Goal: Information Seeking & Learning: Understand process/instructions

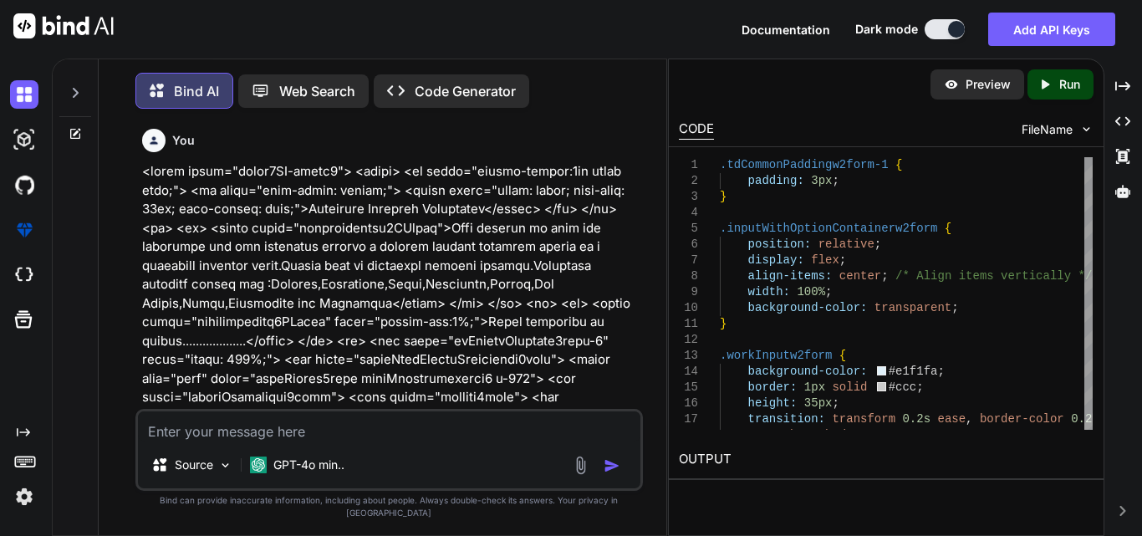
scroll to position [13663, 0]
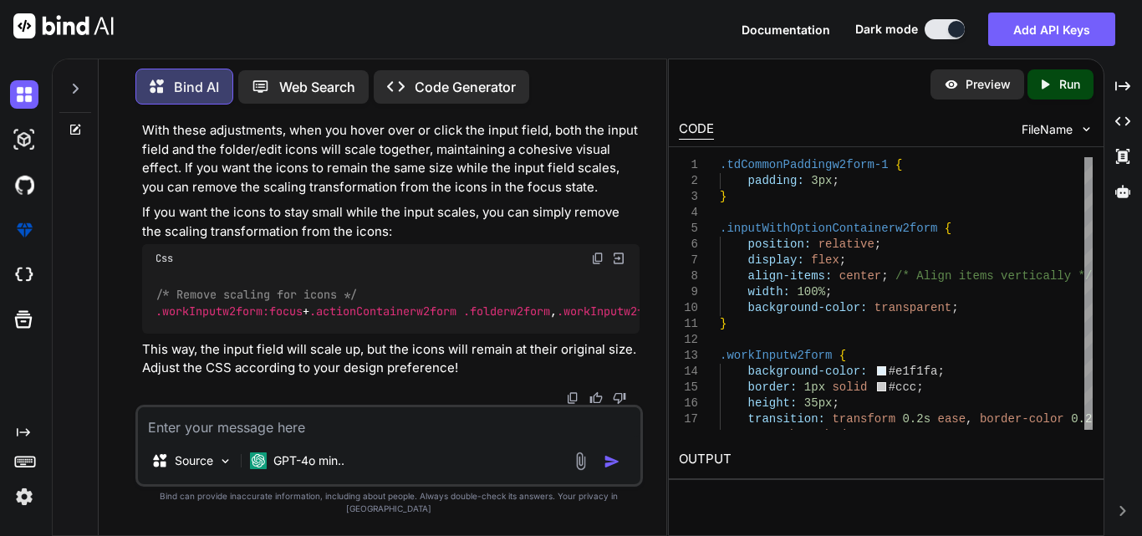
type textarea "x"
type textarea "<table class="formw2AS-table3"> <tbody> <tr style="border-bottom:1px solid gray…"
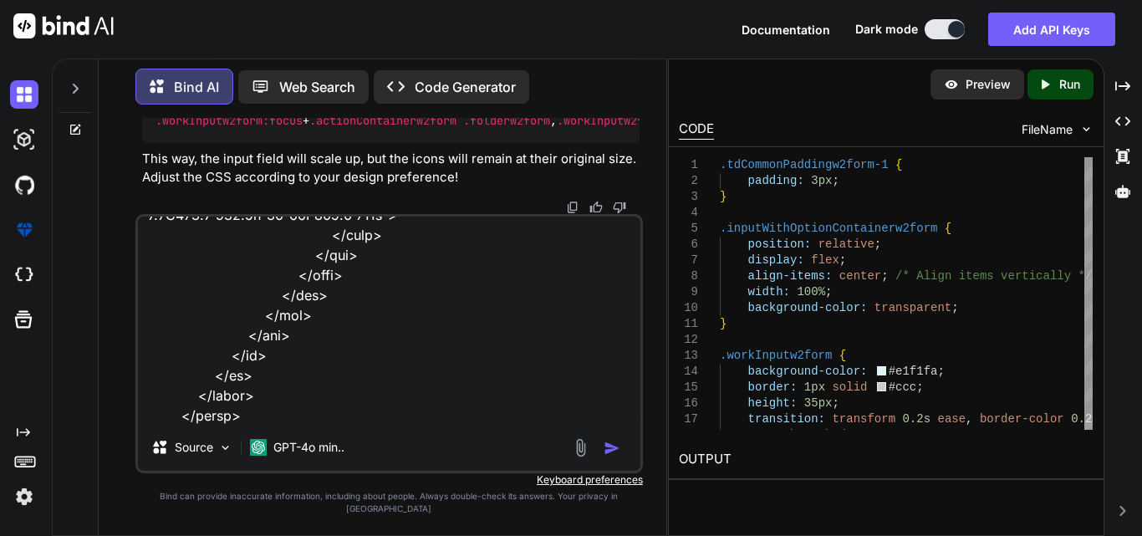
type textarea "x"
type textarea "<table class="formw2AS-table3"> <tbody> <tr style="border-bottom:1px solid gray…"
type textarea "x"
type textarea "<table class="formw2AS-table3"> <tbody> <tr style="border-bottom:1px solid gray…"
type textarea "x"
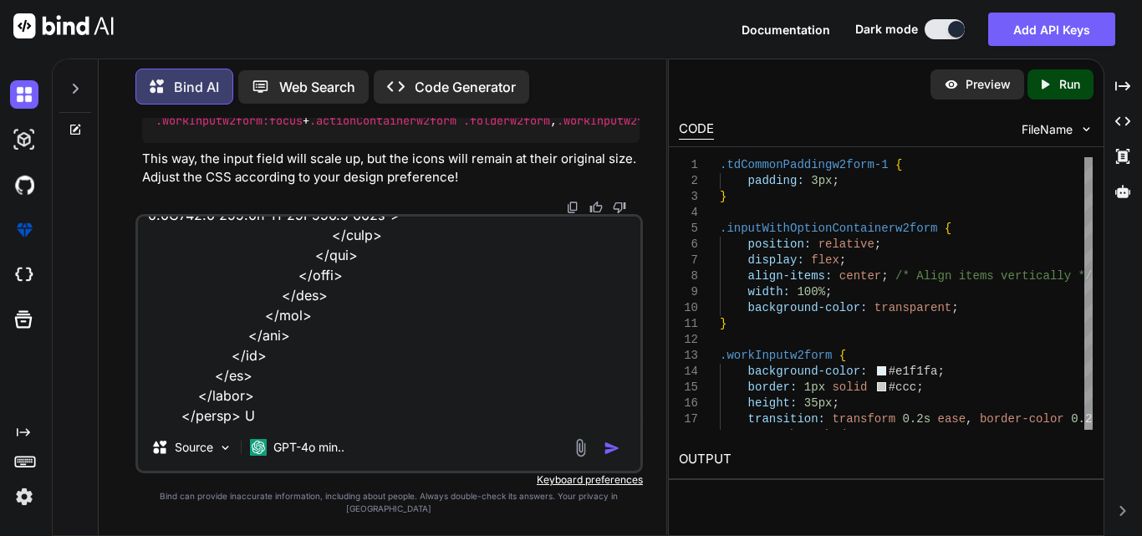
type textarea "<table class="formw2AS-table3"> <tbody> <tr style="border-bottom:1px solid gray…"
type textarea "x"
type textarea "<table class="formw2AS-table3"> <tbody> <tr style="border-bottom:1px solid gray…"
type textarea "x"
type textarea "<table class="formw2AS-table3"> <tbody> <tr style="border-bottom:1px solid gray…"
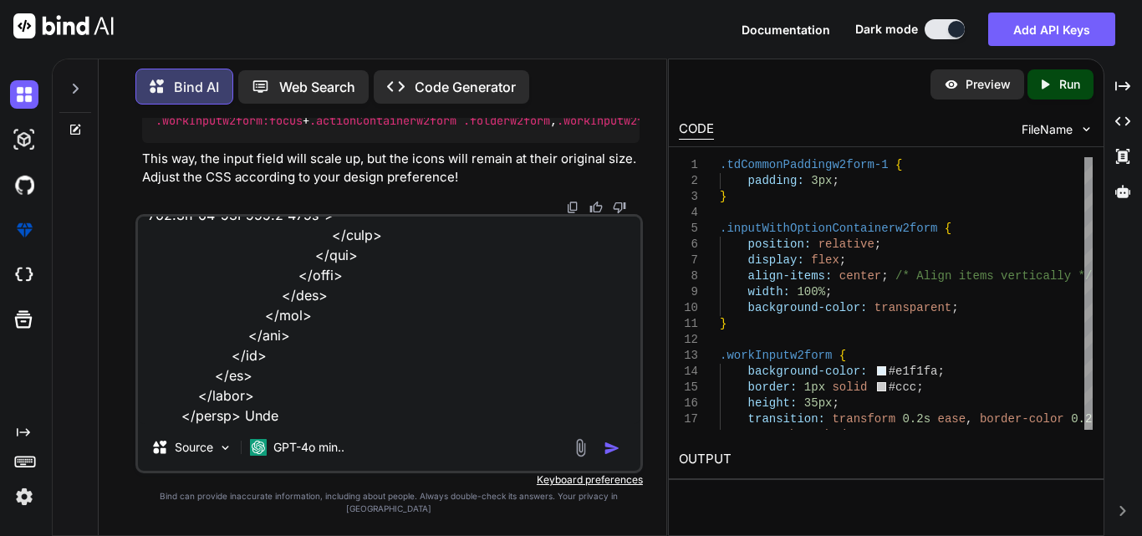
type textarea "x"
type textarea "<table class="formw2AS-table3"> <tbody> <tr style="border-bottom:1px solid gray…"
type textarea "x"
type textarea "<table class="formw2AS-table3"> <tbody> <tr style="border-bottom:1px solid gray…"
type textarea "x"
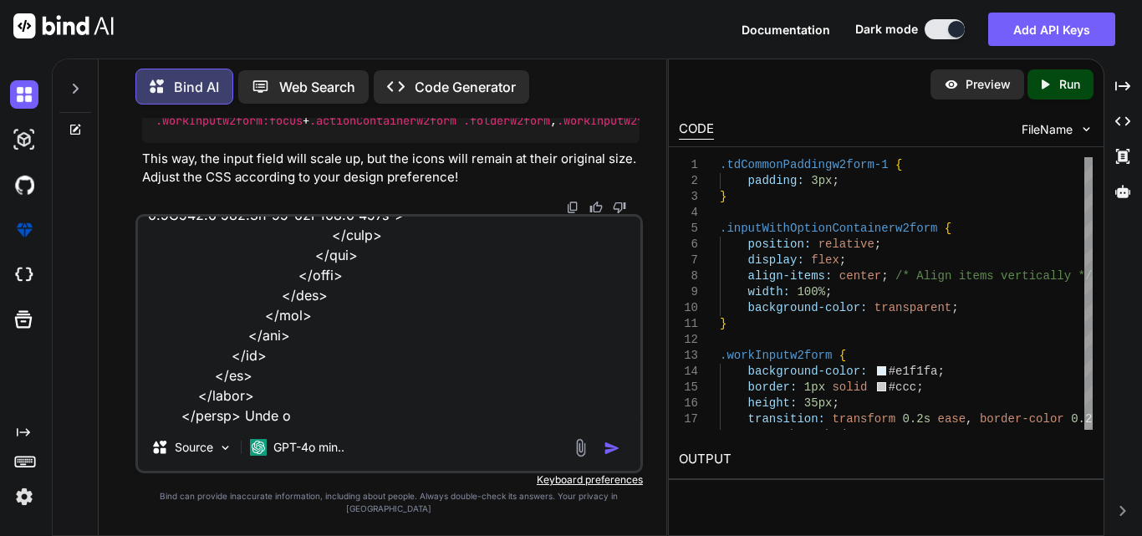
type textarea "<table class="formw2AS-table3"> <tbody> <tr style="border-bottom:1px solid gray…"
type textarea "x"
type textarea "<table class="formw2AS-table3"> <tbody> <tr style="border-bottom:1px solid gray…"
type textarea "x"
type textarea "<table class="formw2AS-table3"> <tbody> <tr style="border-bottom:1px solid gray…"
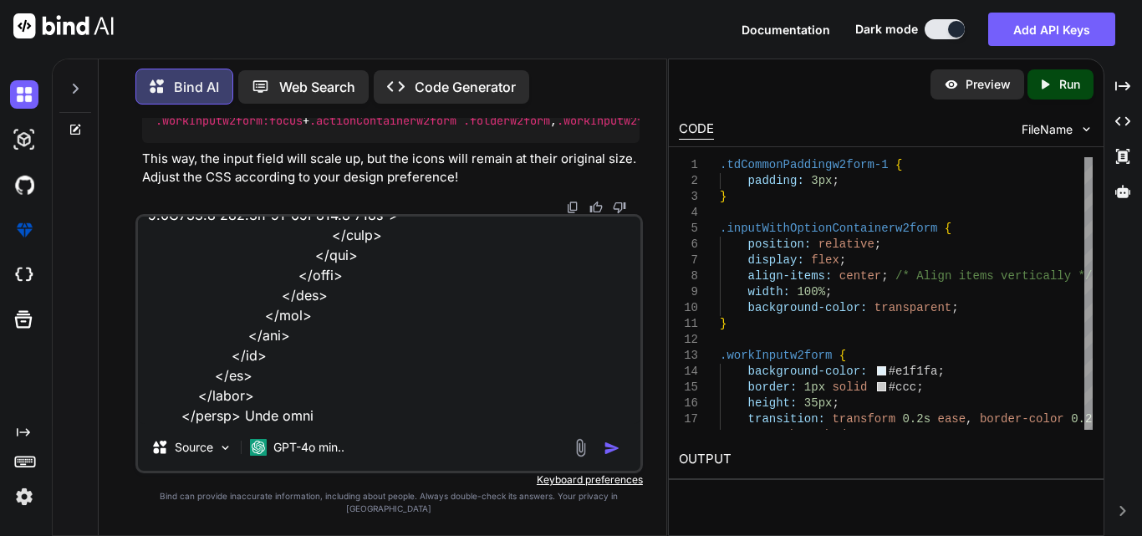
type textarea "x"
type textarea "<table class="formw2AS-table3"> <tbody> <tr style="border-bottom:1px solid gray…"
type textarea "x"
type textarea "<table class="formw2AS-table3"> <tbody> <tr style="border-bottom:1px solid gray…"
type textarea "x"
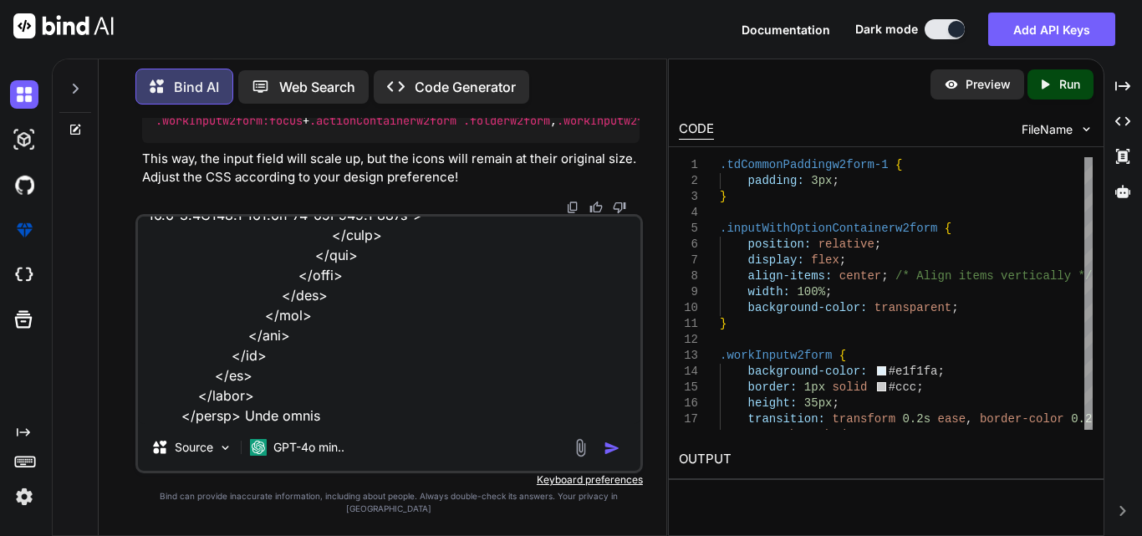
type textarea "<table class="formw2AS-table3"> <tbody> <tr style="border-bottom:1px solid gray…"
type textarea "x"
type textarea "<table class="formw2AS-table3"> <tbody> <tr style="border-bottom:1px solid gray…"
type textarea "x"
type textarea "<table class="formw2AS-table3"> <tbody> <tr style="border-bottom:1px solid gray…"
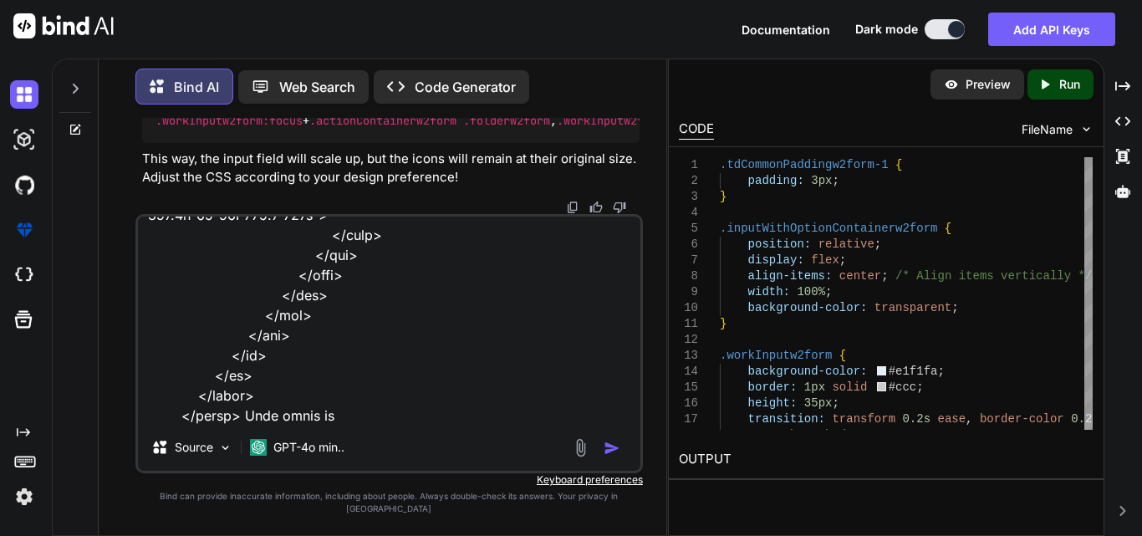
type textarea "x"
type textarea "<table class="formw2AS-table3"> <tbody> <tr style="border-bottom:1px solid gray…"
type textarea "x"
type textarea "<table class="formw2AS-table3"> <tbody> <tr style="border-bottom:1px solid gray…"
type textarea "x"
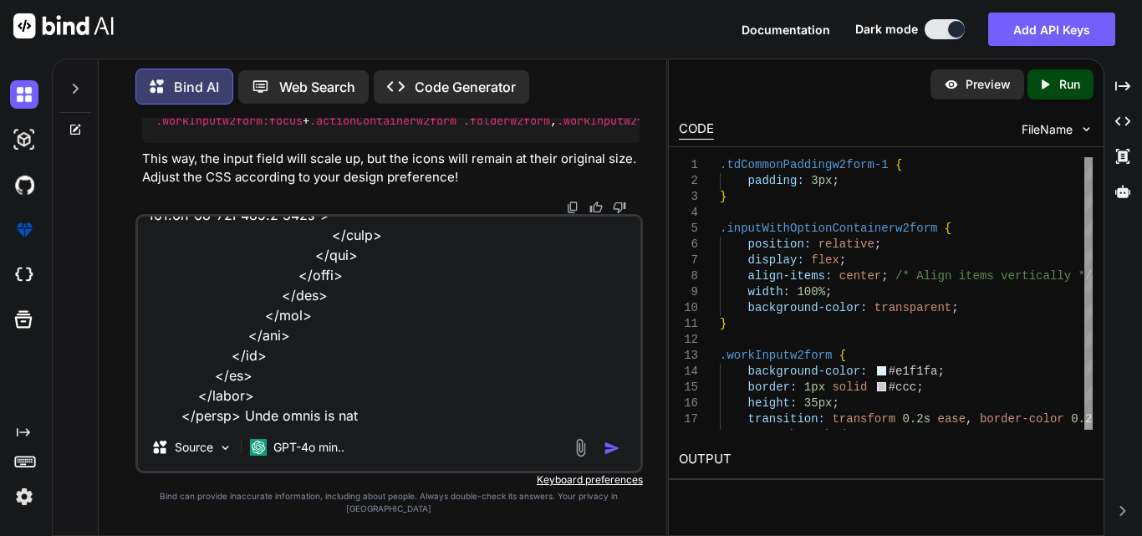
type textarea "<table class="formw2AS-table3"> <tbody> <tr style="border-bottom:1px solid gray…"
type textarea "x"
type textarea "<table class="formw2AS-table3"> <tbody> <tr style="border-bottom:1px solid gray…"
type textarea "x"
type textarea "<table class="formw2AS-table3"> <tbody> <tr style="border-bottom:1px solid gray…"
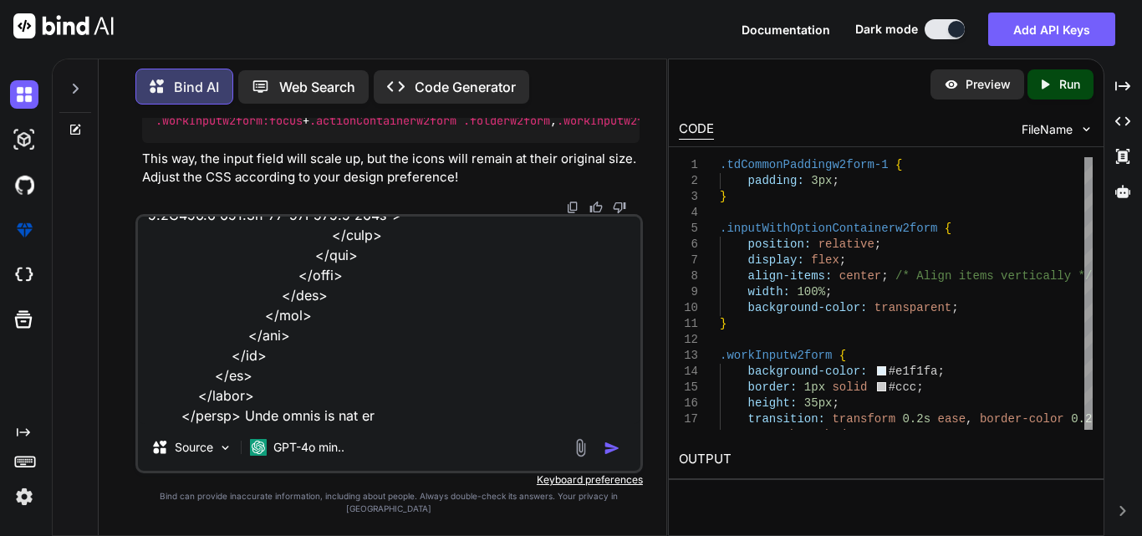
type textarea "x"
type textarea "<table class="formw2AS-table3"> <tbody> <tr style="border-bottom:1px solid gray…"
type textarea "x"
type textarea "<table class="formw2AS-table3"> <tbody> <tr style="border-bottom:1px solid gray…"
type textarea "x"
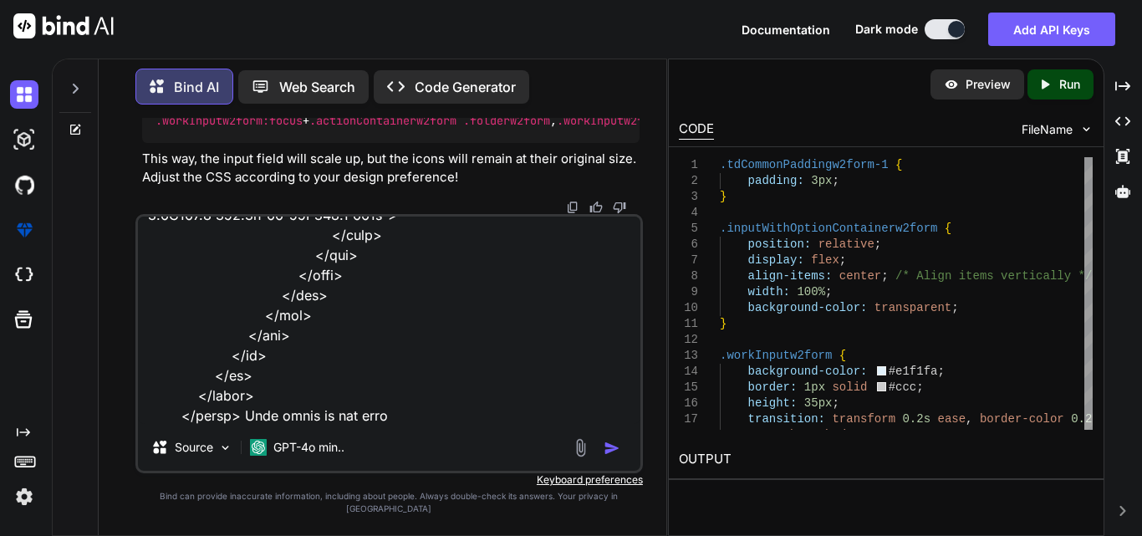
type textarea "<table class="formw2AS-table3"> <tbody> <tr style="border-bottom:1px solid gray…"
type textarea "x"
type textarea "<table class="formw2AS-table3"> <tbody> <tr style="border-bottom:1px solid gray…"
type textarea "x"
type textarea "<table class="formw2AS-table3"> <tbody> <tr style="border-bottom:1px solid gray…"
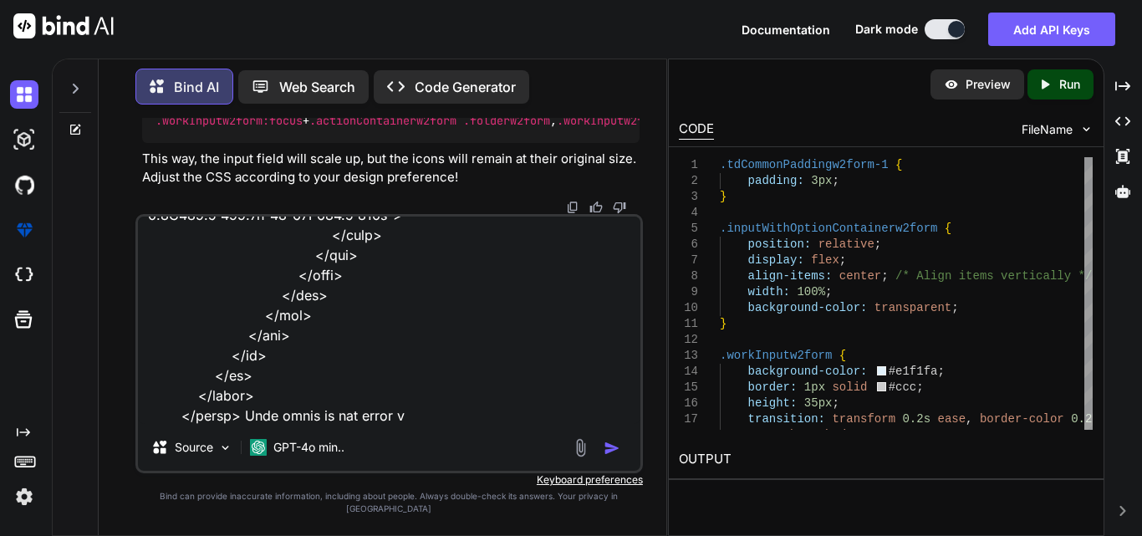
type textarea "x"
type textarea "<table class="formw2AS-table3"> <tbody> <tr style="border-bottom:1px solid gray…"
type textarea "x"
type textarea "<table class="formw2AS-table3"> <tbody> <tr style="border-bottom:1px solid gray…"
type textarea "x"
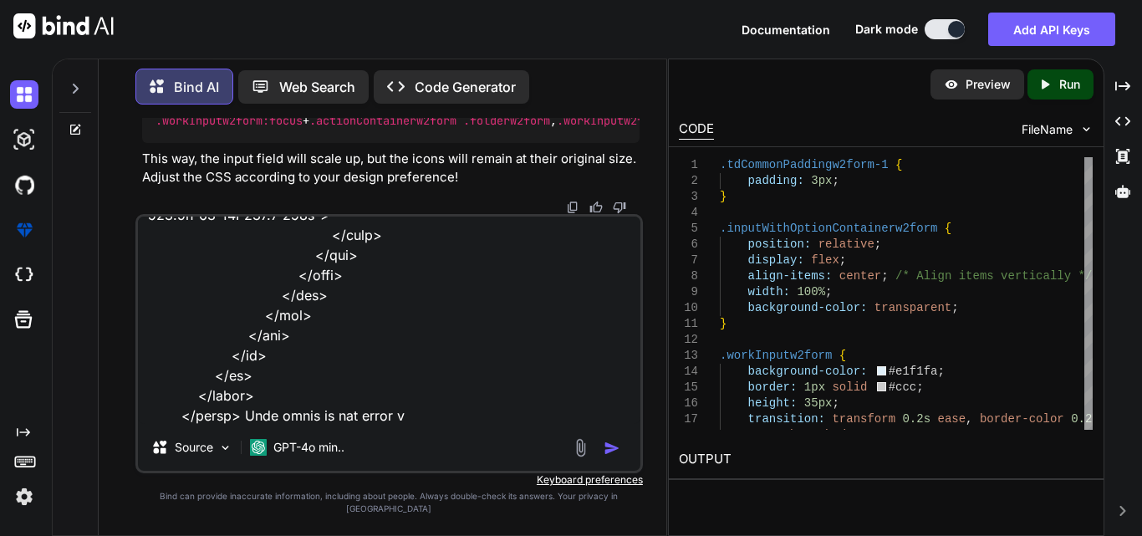
type textarea "<table class="formw2AS-table3"> <tbody> <tr style="border-bottom:1px solid gray…"
type textarea "x"
type textarea "<table class="formw2AS-table3"> <tbody> <tr style="border-bottom:1px solid gray…"
type textarea "x"
type textarea "<table class="formw2AS-table3"> <tbody> <tr style="border-bottom:1px solid gray…"
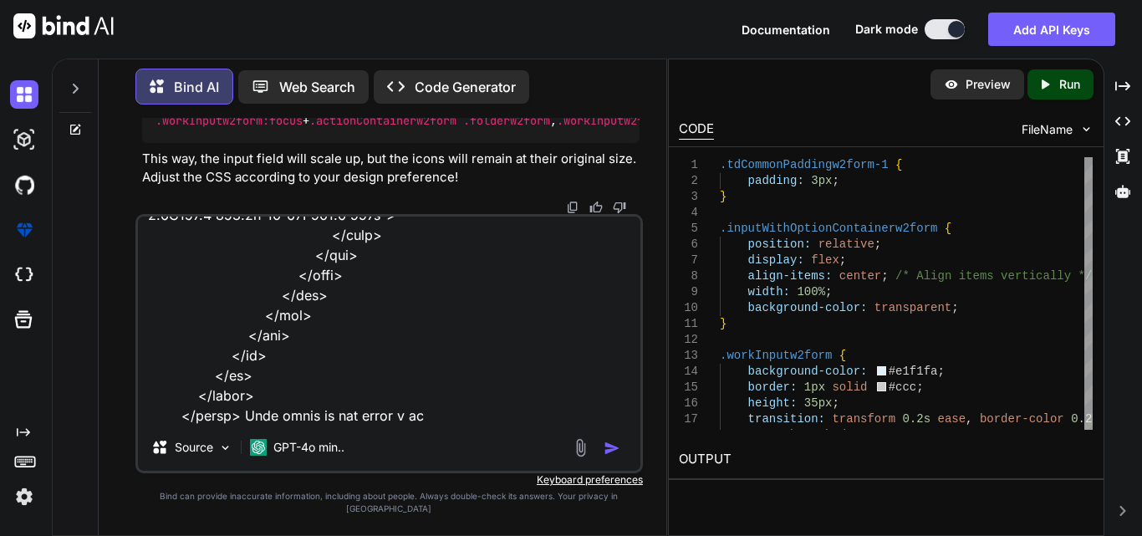
type textarea "x"
type textarea "<table class="formw2AS-table3"> <tbody> <tr style="border-bottom:1px solid gray…"
type textarea "x"
type textarea "<table class="formw2AS-table3"> <tbody> <tr style="border-bottom:1px solid gray…"
type textarea "x"
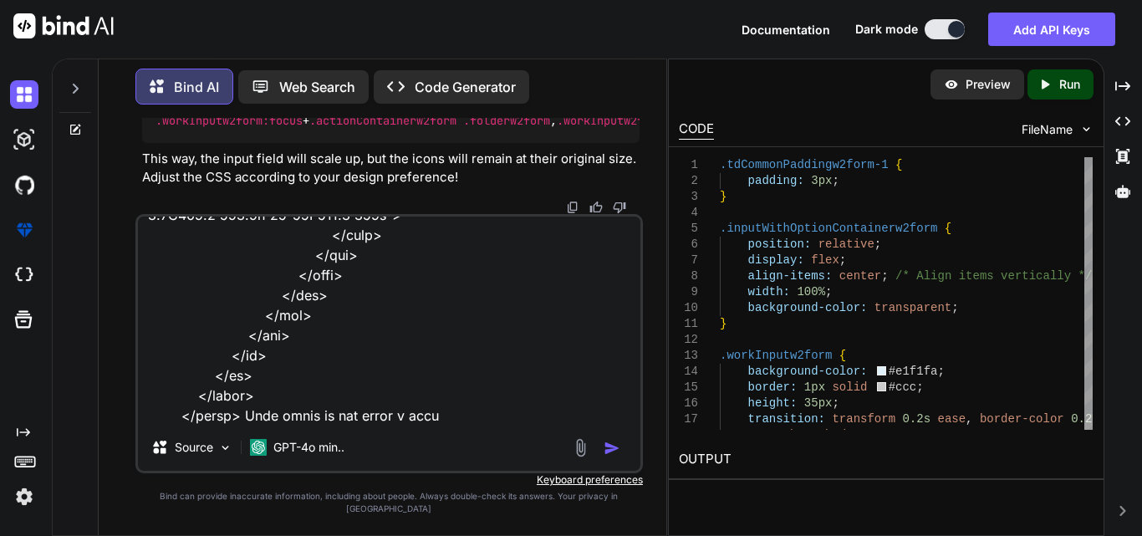
type textarea "<table class="formw2AS-table3"> <tbody> <tr style="border-bottom:1px solid gray…"
type textarea "x"
type textarea "<table class="formw2AS-table3"> <tbody> <tr style="border-bottom:1px solid gray…"
type textarea "x"
type textarea "<table class="formw2AS-table3"> <tbody> <tr style="border-bottom:1px solid gray…"
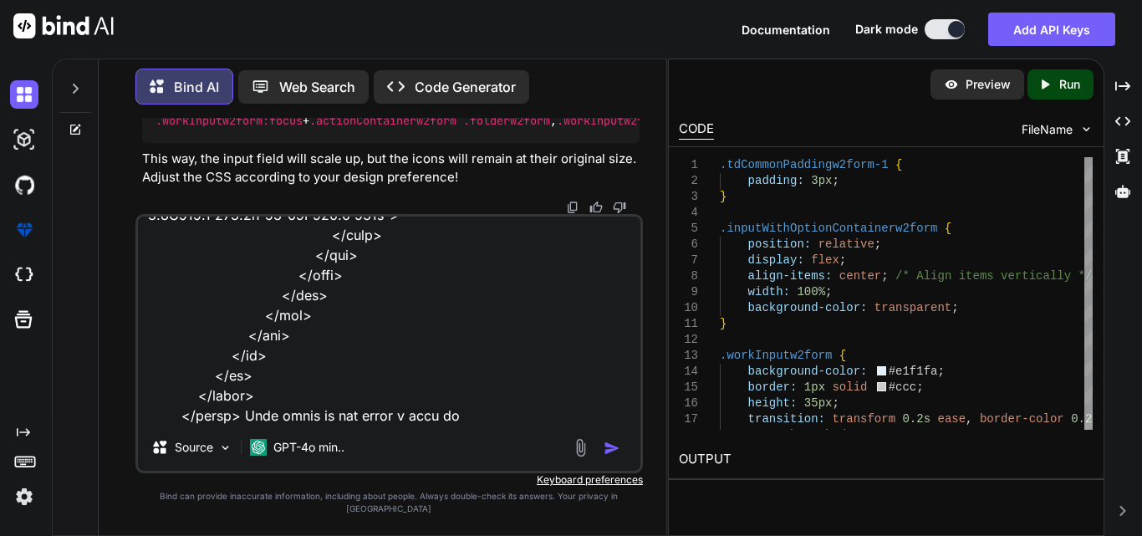
type textarea "x"
type textarea "<table class="formw2AS-table3"> <tbody> <tr style="border-bottom:1px solid gray…"
type textarea "x"
type textarea "<table class="formw2AS-table3"> <tbody> <tr style="border-bottom:1px solid gray…"
type textarea "x"
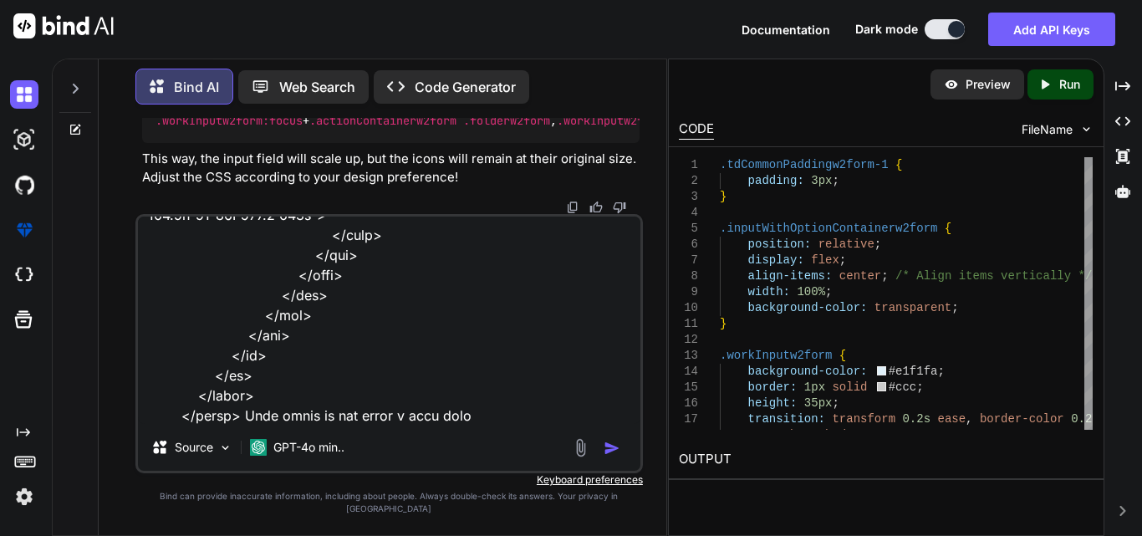
type textarea "<table class="formw2AS-table3"> <tbody> <tr style="border-bottom:1px solid gray…"
type textarea "x"
type textarea "<table class="formw2AS-table3"> <tbody> <tr style="border-bottom:1px solid gray…"
type textarea "x"
type textarea "<table class="formw2AS-table3"> <tbody> <tr style="border-bottom:1px solid gray…"
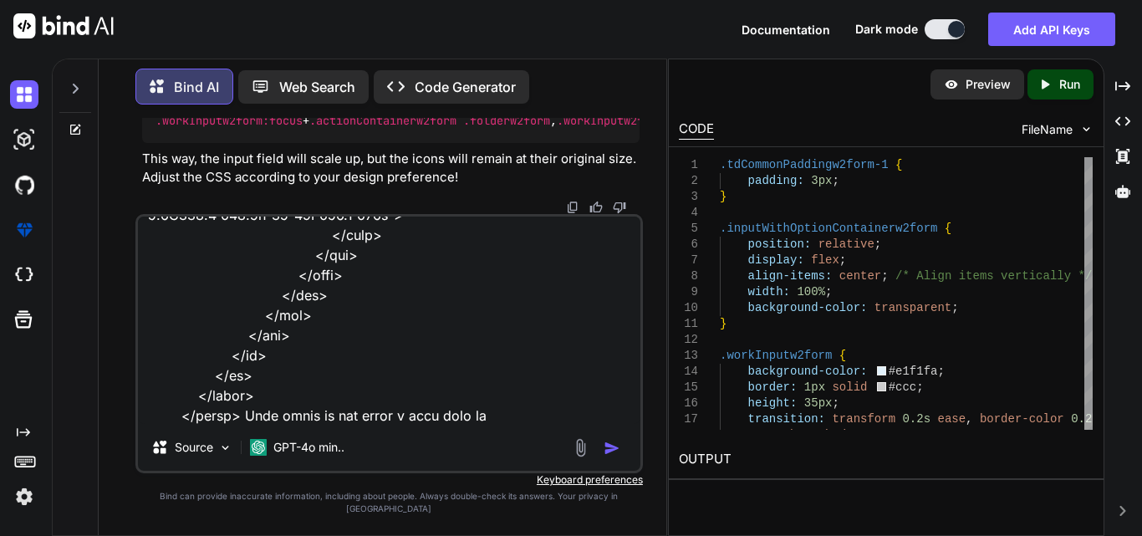
type textarea "x"
type textarea "<table class="formw2AS-table3"> <tbody> <tr style="border-bottom:1px solid gray…"
type textarea "x"
type textarea "<table class="formw2AS-table3"> <tbody> <tr style="border-bottom:1px solid gray…"
type textarea "x"
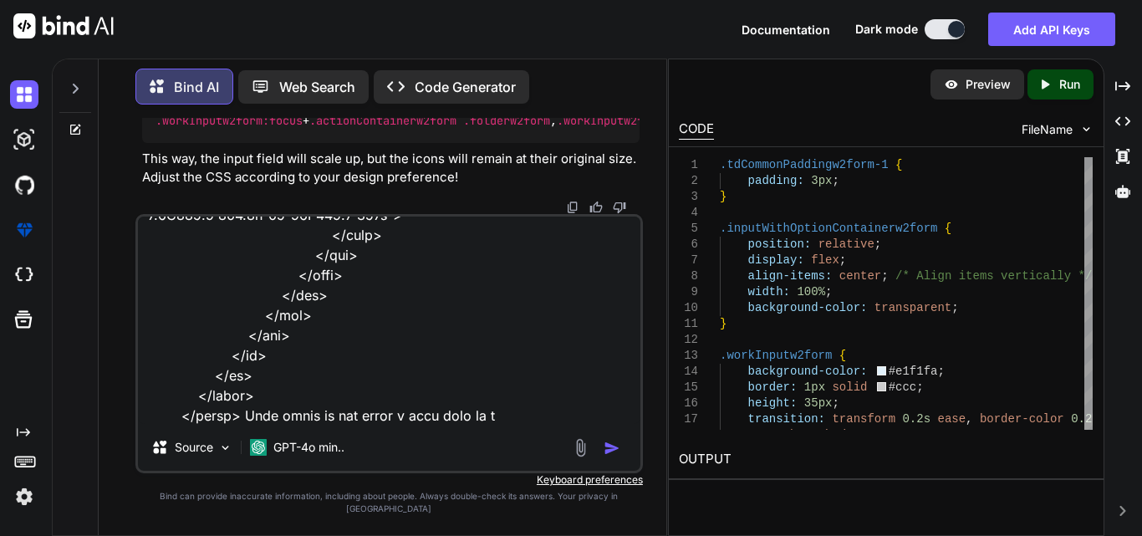
type textarea "<table class="formw2AS-table3"> <tbody> <tr style="border-bottom:1px solid gray…"
type textarea "x"
type textarea "<table class="formw2AS-table3"> <tbody> <tr style="border-bottom:1px solid gray…"
type textarea "x"
type textarea "<table class="formw2AS-table3"> <tbody> <tr style="border-bottom:1px solid gray…"
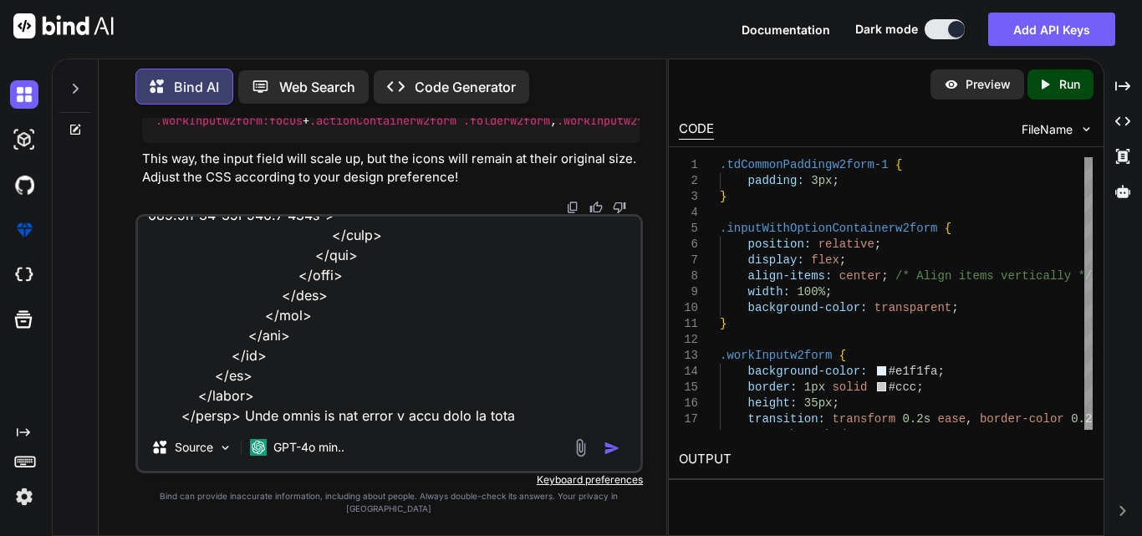
type textarea "x"
type textarea "<table class="formw2AS-table3"> <tbody> <tr style="border-bottom:1px solid gray…"
type textarea "x"
type textarea "<table class="formw2AS-table3"> <tbody> <tr style="border-bottom:1px solid gray…"
type textarea "x"
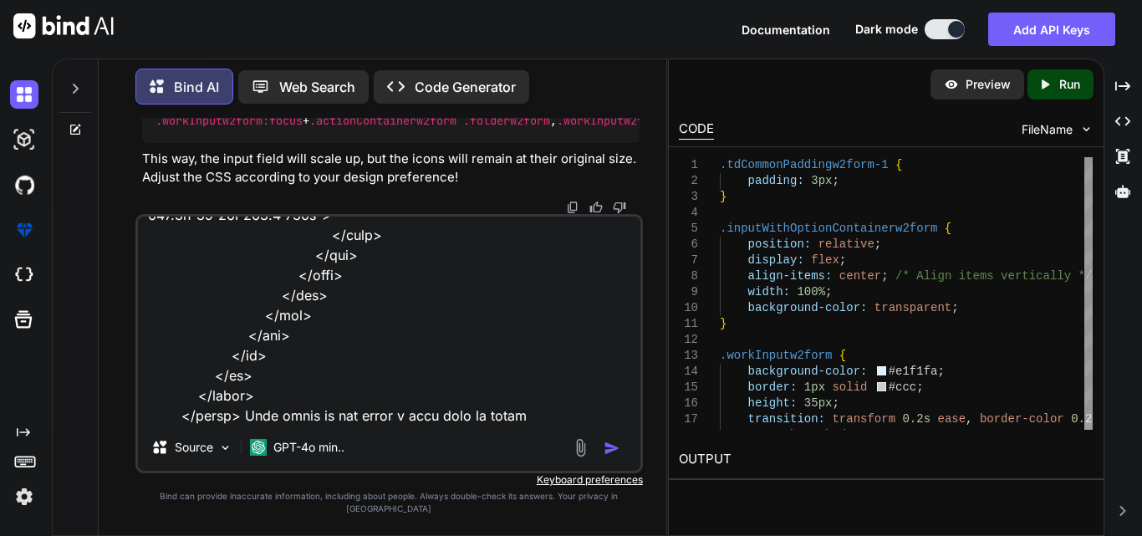
type textarea "<table class="formw2AS-table3"> <tbody> <tr style="border-bottom:1px solid gray…"
type textarea "x"
type textarea "<table class="formw2AS-table3"> <tbody> <tr style="border-bottom:1px solid gray…"
type textarea "x"
type textarea "<table class="formw2AS-table3"> <tbody> <tr style="border-bottom:1px solid gray…"
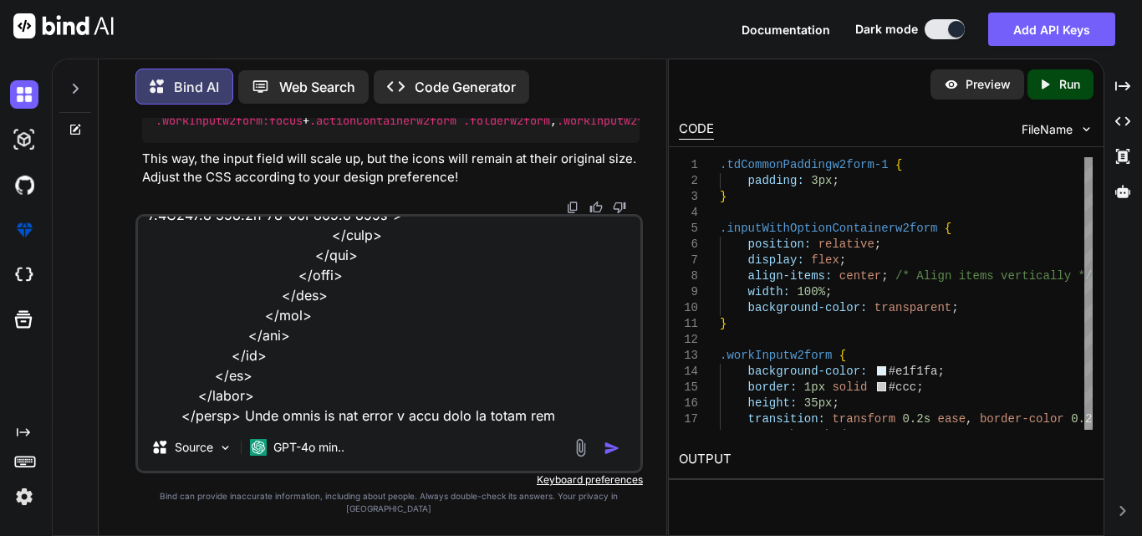
type textarea "x"
type textarea "<table class="formw2AS-table3"> <tbody> <tr style="border-bottom:1px solid gray…"
type textarea "x"
type textarea "<table class="formw2AS-table3"> <tbody> <tr style="border-bottom:1px solid gray…"
type textarea "x"
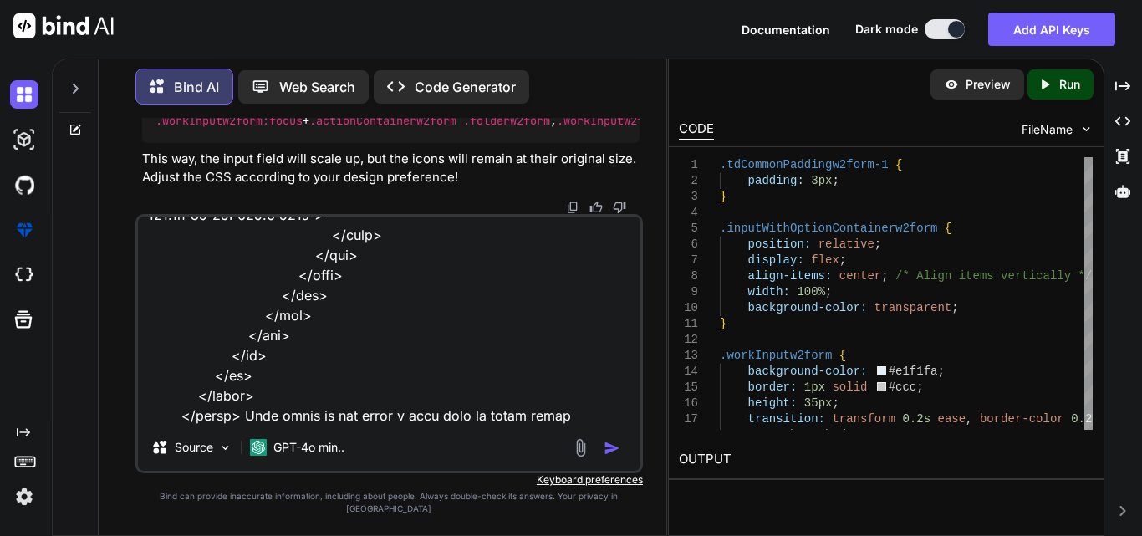
type textarea "<table class="formw2AS-table3"> <tbody> <tr style="border-bottom:1px solid gray…"
type textarea "x"
type textarea "<table class="formw2AS-table3"> <tbody> <tr style="border-bottom:1px solid gray…"
type textarea "x"
type textarea "<table class="formw2AS-table3"> <tbody> <tr style="border-bottom:1px solid gray…"
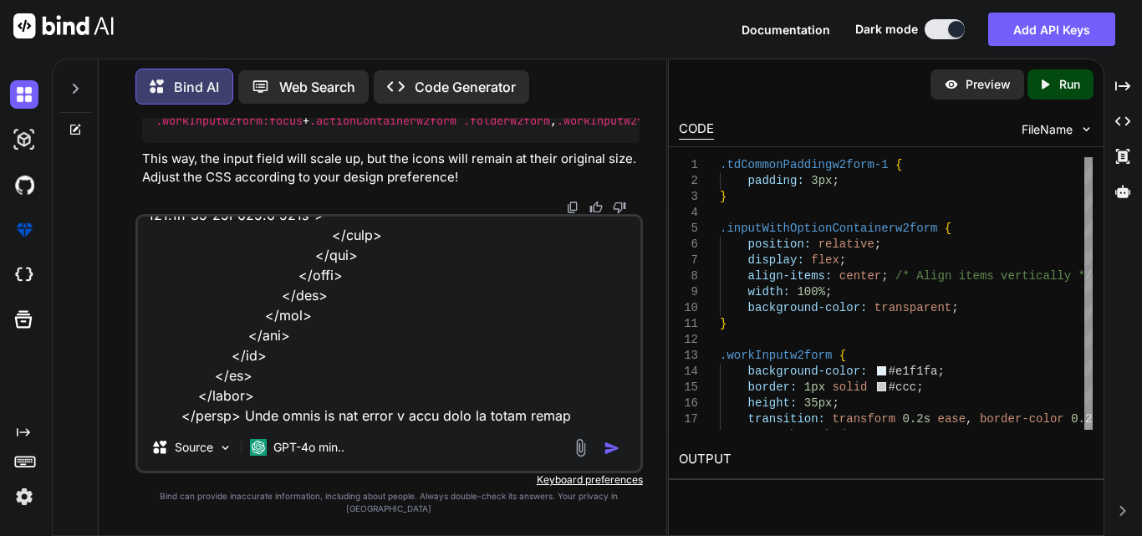
type textarea "x"
type textarea "<table class="formw2AS-table3"> <tbody> <tr style="border-bottom:1px solid gray…"
type textarea "x"
type textarea "<table class="formw2AS-table3"> <tbody> <tr style="border-bottom:1px solid gray…"
type textarea "x"
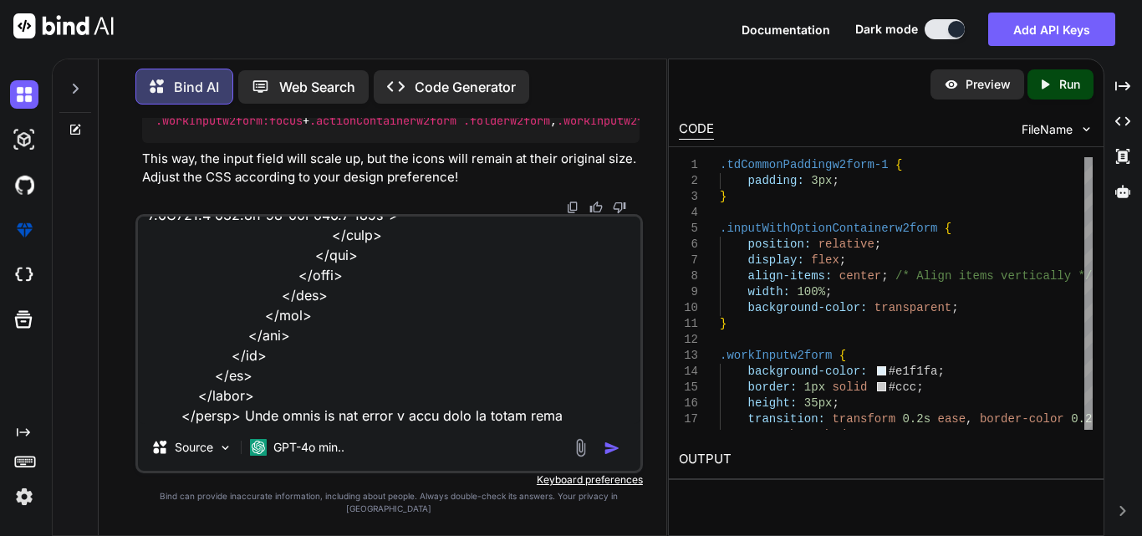
type textarea "<table class="formw2AS-table3"> <tbody> <tr style="border-bottom:1px solid gray…"
type textarea "x"
type textarea "<table class="formw2AS-table3"> <tbody> <tr style="border-bottom:1px solid gray…"
type textarea "x"
type textarea "<table class="formw2AS-table3"> <tbody> <tr style="border-bottom:1px solid gray…"
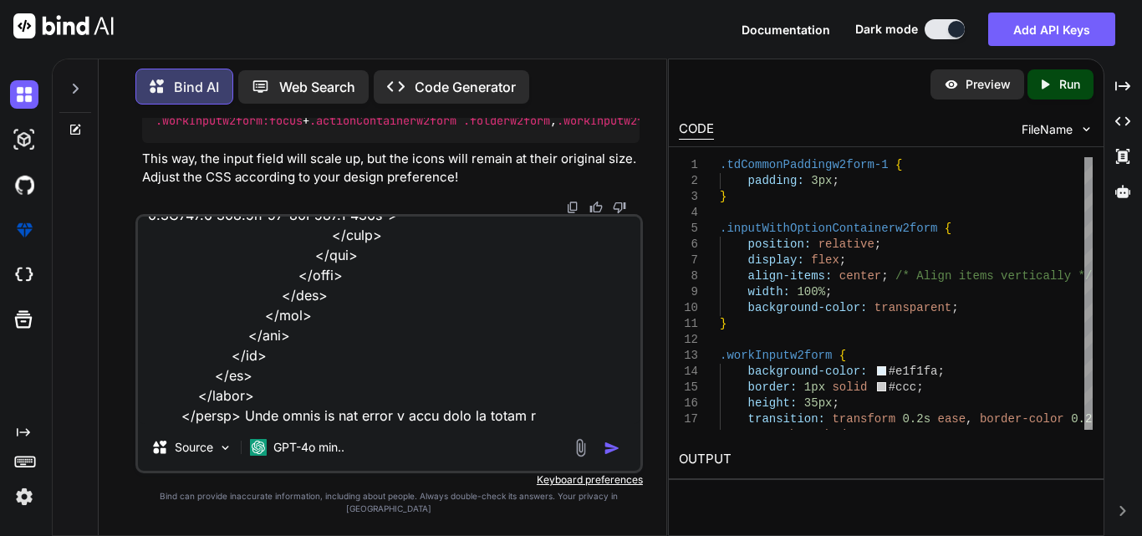
type textarea "x"
type textarea "<table class="formw2AS-table3"> <tbody> <tr style="border-bottom:1px solid gray…"
type textarea "x"
type textarea "<table class="formw2AS-table3"> <tbody> <tr style="border-bottom:1px solid gray…"
type textarea "x"
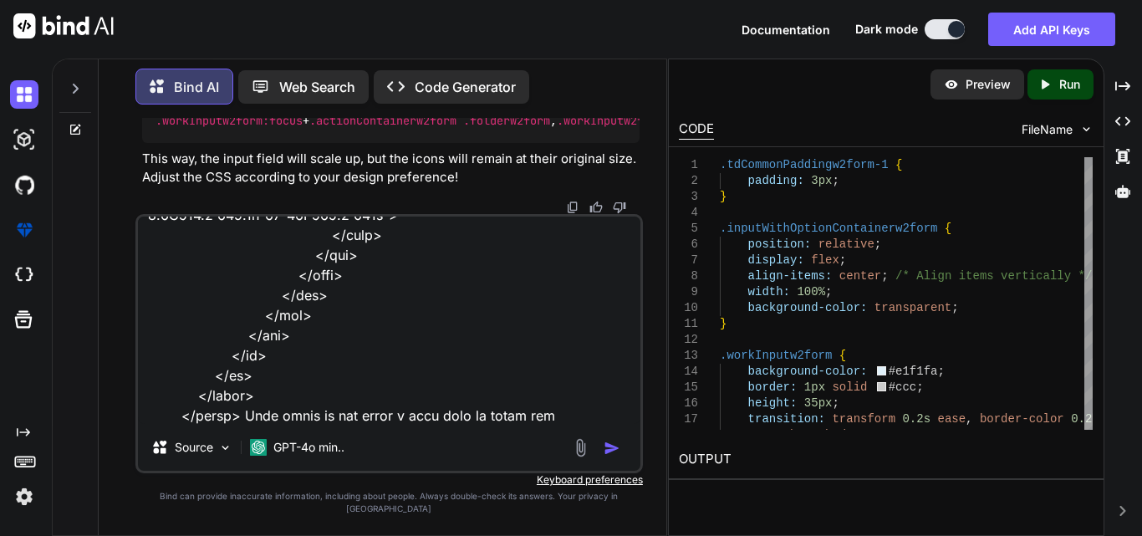
type textarea "<table class="formw2AS-table3"> <tbody> <tr style="border-bottom:1px solid gray…"
type textarea "x"
type textarea "<table class="formw2AS-table3"> <tbody> <tr style="border-bottom:1px solid gray…"
type textarea "x"
type textarea "<table class="formw2AS-table3"> <tbody> <tr style="border-bottom:1px solid gray…"
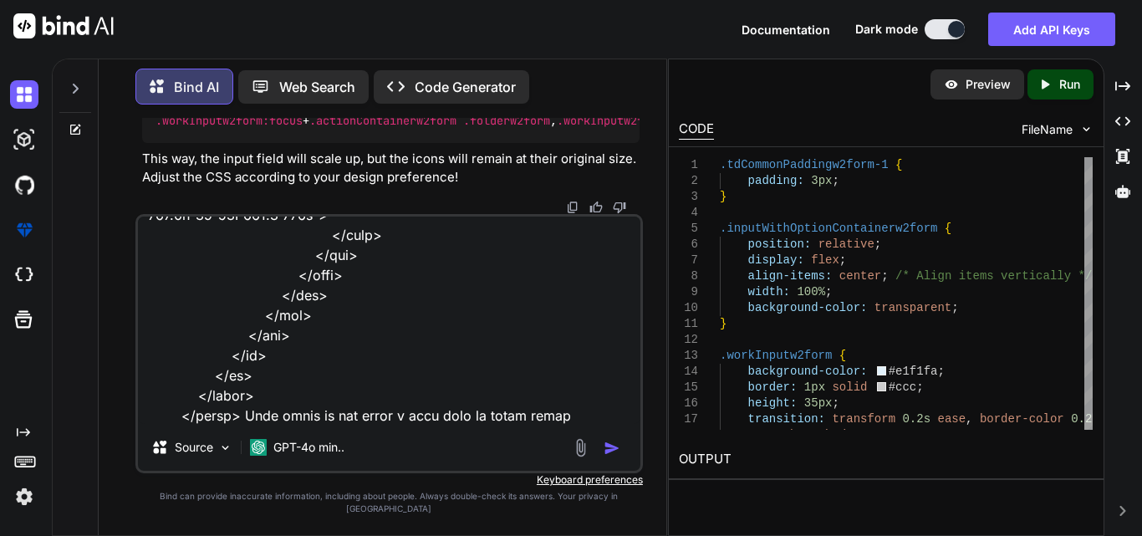
type textarea "x"
type textarea "<table class="formw2AS-table3"> <tbody> <tr style="border-bottom:1px solid gray…"
type textarea "x"
type textarea "<table class="formw2AS-table3"> <tbody> <tr style="border-bottom:1px solid gray…"
type textarea "x"
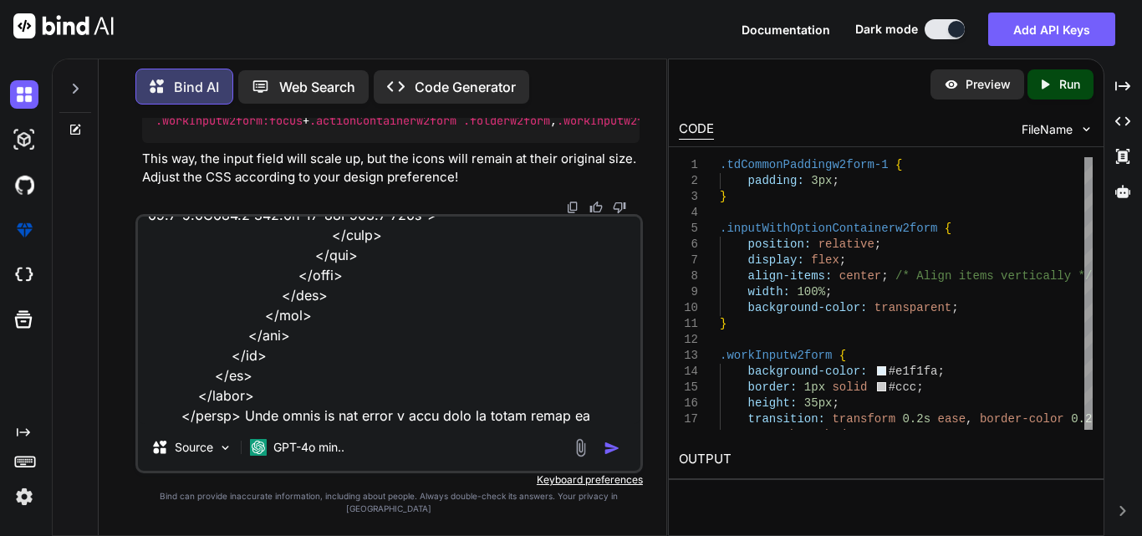
type textarea "<table class="formw2AS-table3"> <tbody> <tr style="border-bottom:1px solid gray…"
type textarea "x"
type textarea "<table class="formw2AS-table3"> <tbody> <tr style="border-bottom:1px solid gray…"
type textarea "x"
type textarea "<table class="formw2AS-table3"> <tbody> <tr style="border-bottom:1px solid gray…"
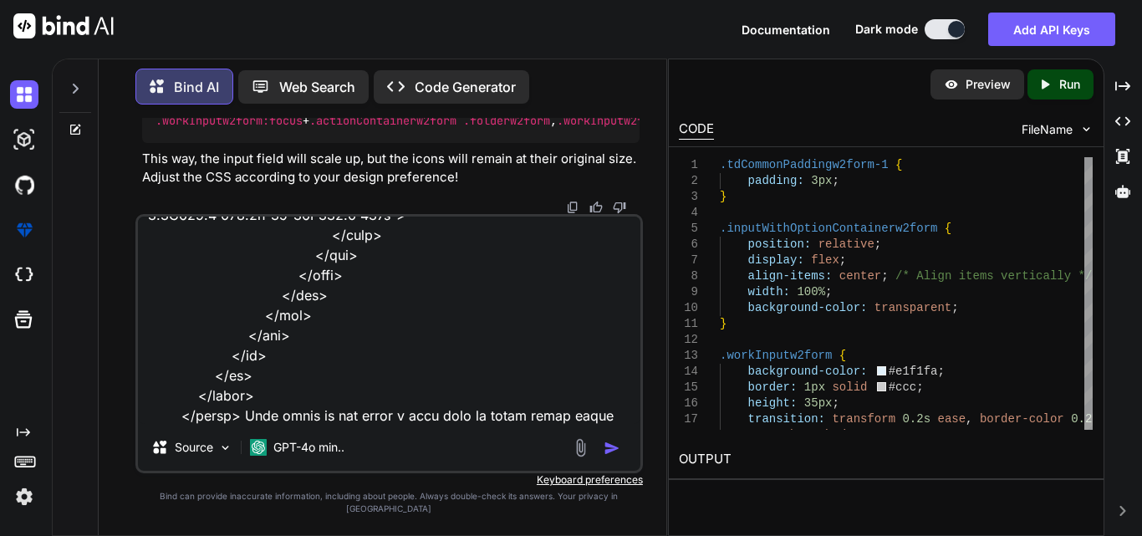
type textarea "x"
type textarea "<table class="formw2AS-table3"> <tbody> <tr style="border-bottom:1px solid gray…"
type textarea "x"
type textarea "<table class="formw2AS-table3"> <tbody> <tr style="border-bottom:1px solid gray…"
type textarea "x"
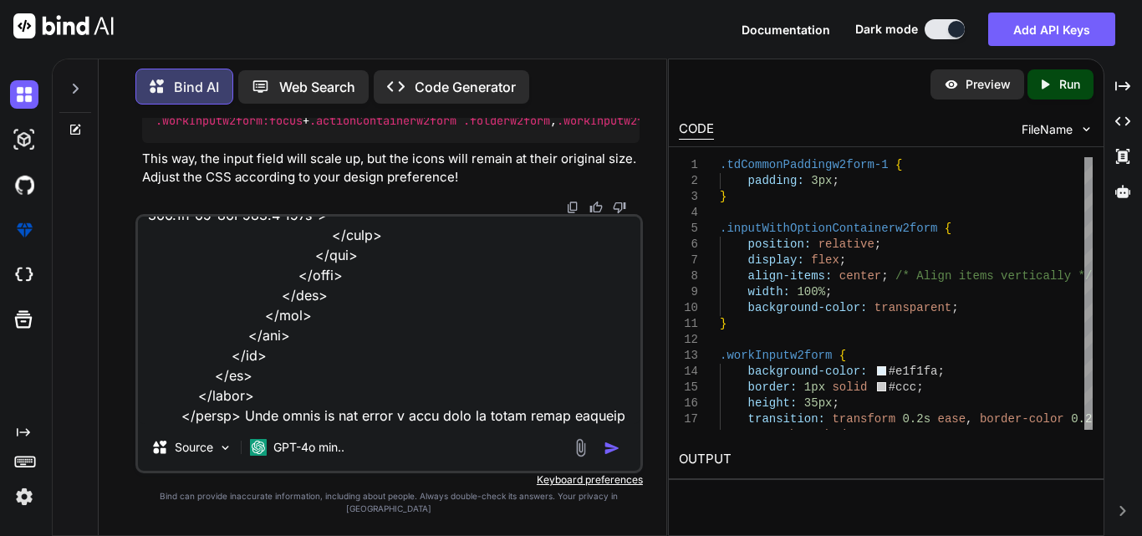
type textarea "<table class="formw2AS-table3"> <tbody> <tr style="border-bottom:1px solid gray…"
type textarea "x"
type textarea "<table class="formw2AS-table3"> <tbody> <tr style="border-bottom:1px solid gray…"
type textarea "x"
type textarea "<table class="formw2AS-table3"> <tbody> <tr style="border-bottom:1px solid gray…"
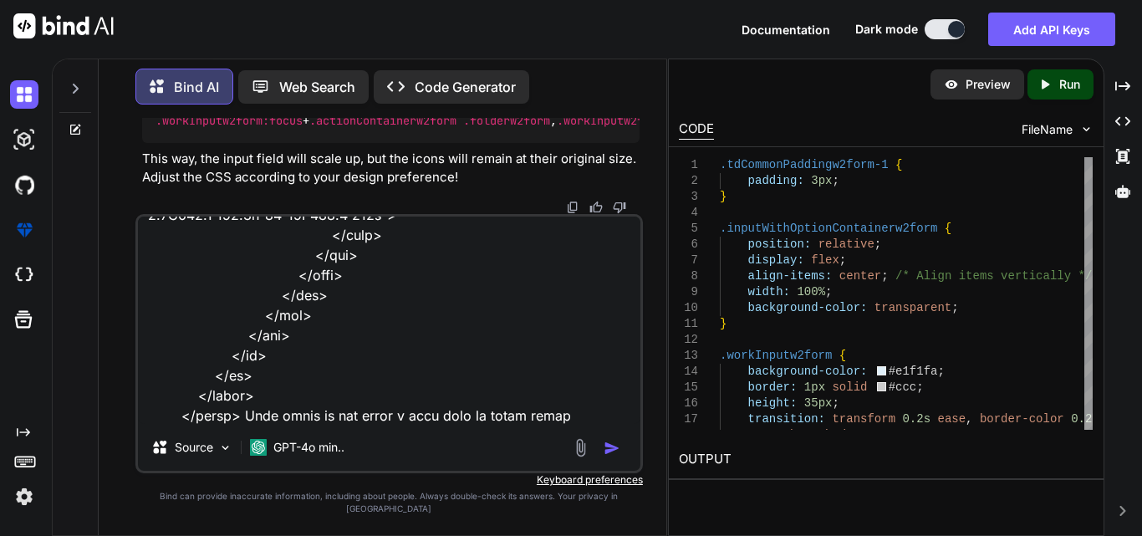
type textarea "x"
type textarea "<table class="formw2AS-table3"> <tbody> <tr style="border-bottom:1px solid gray…"
type textarea "x"
type textarea "<table class="formw2AS-table3"> <tbody> <tr style="border-bottom:1px solid gray…"
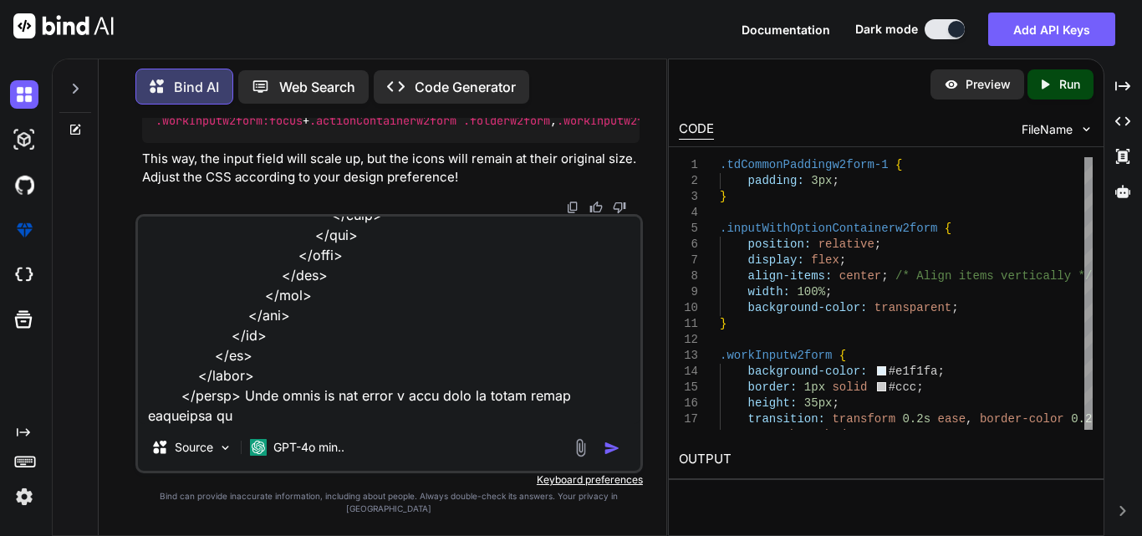
type textarea "x"
type textarea "<table class="formw2AS-table3"> <tbody> <tr style="border-bottom:1px solid gray…"
type textarea "x"
type textarea "<table class="formw2AS-table3"> <tbody> <tr style="border-bottom:1px solid gray…"
type textarea "x"
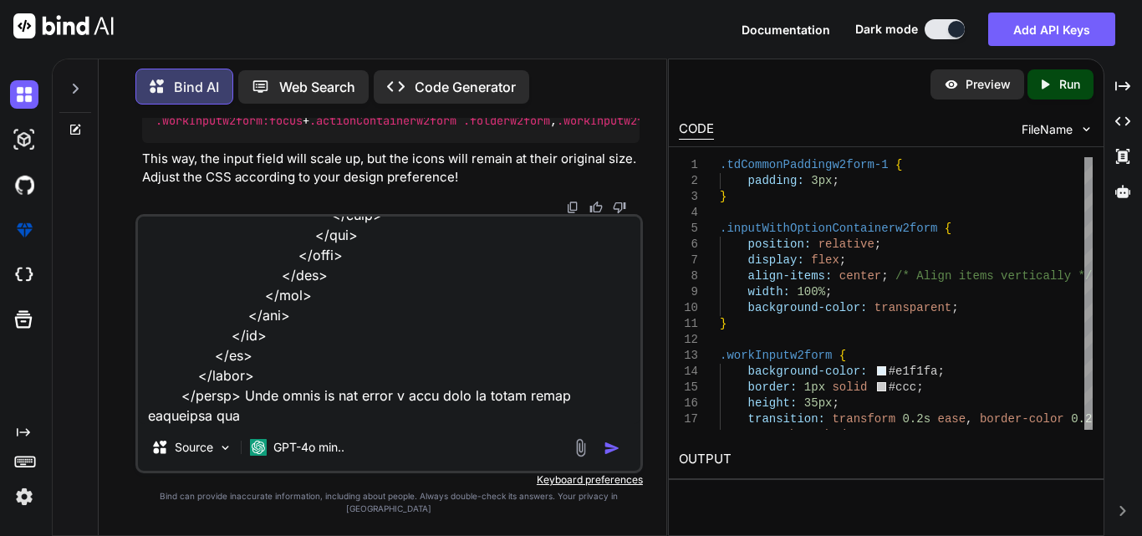
type textarea "<table class="formw2AS-table3"> <tbody> <tr style="border-bottom:1px solid gray…"
type textarea "x"
type textarea "<table class="formw2AS-table3"> <tbody> <tr style="border-bottom:1px solid gray…"
type textarea "x"
type textarea "<table class="formw2AS-table3"> <tbody> <tr style="border-bottom:1px solid gray…"
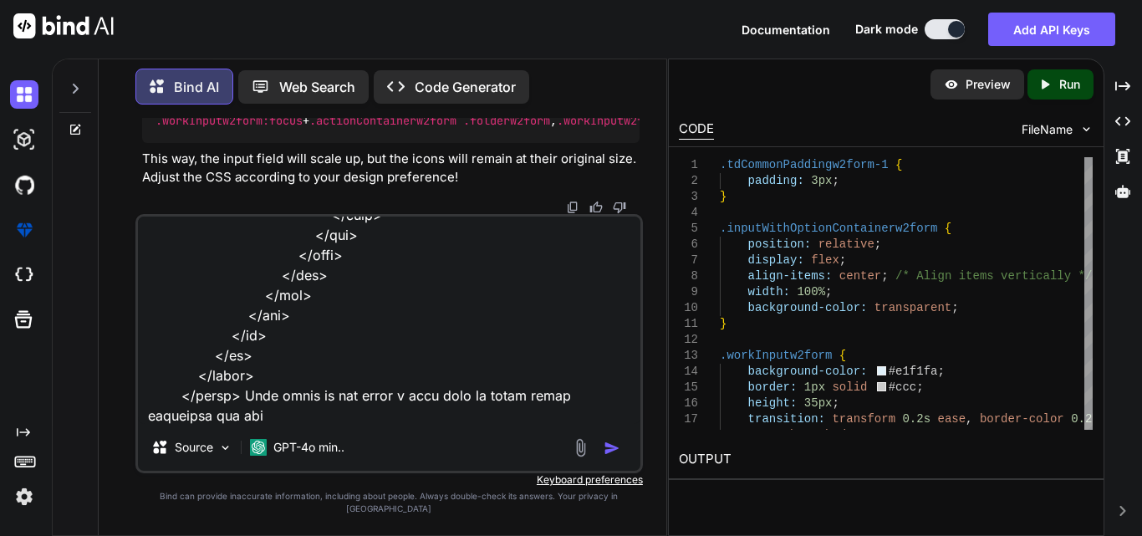
type textarea "x"
type textarea "<table class="formw2AS-table3"> <tbody> <tr style="border-bottom:1px solid gray…"
type textarea "x"
type textarea "<table class="formw2AS-table3"> <tbody> <tr style="border-bottom:1px solid gray…"
type textarea "x"
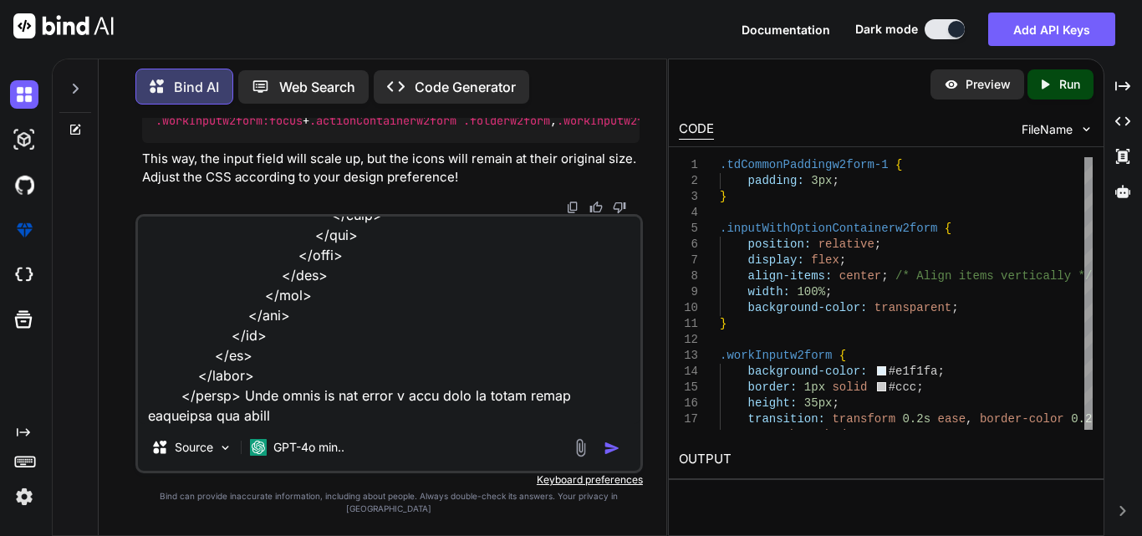
type textarea "<table class="formw2AS-table3"> <tbody> <tr style="border-bottom:1px solid gray…"
type textarea "x"
type textarea "<table class="formw2AS-table3"> <tbody> <tr style="border-bottom:1px solid gray…"
type textarea "x"
type textarea "<table class="formw2AS-table3"> <tbody> <tr style="border-bottom:1px solid gray…"
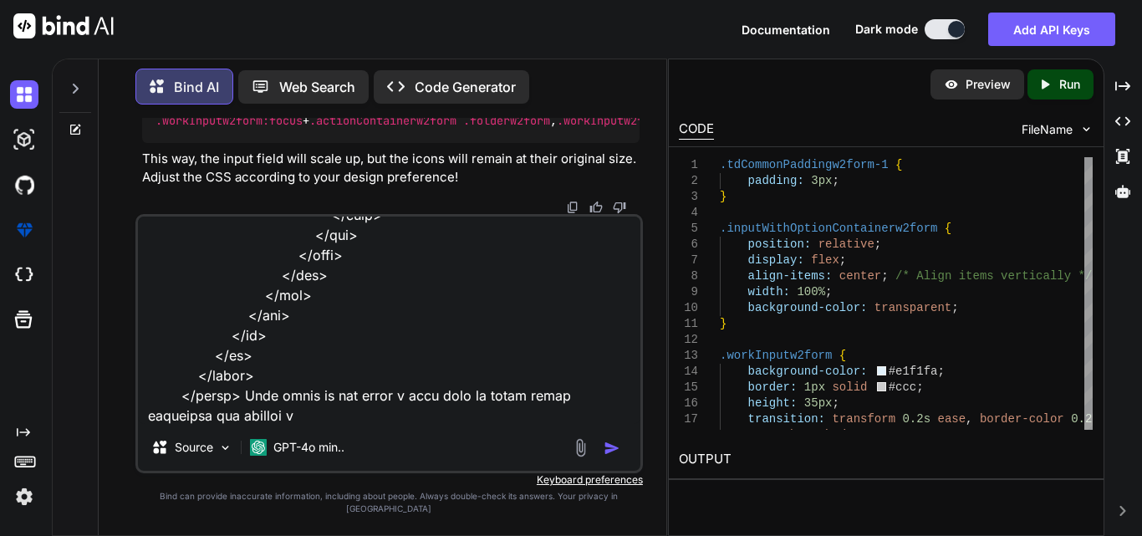
type textarea "x"
type textarea "<table class="formw2AS-table3"> <tbody> <tr style="border-bottom:1px solid gray…"
type textarea "x"
type textarea "<table class="formw2AS-table3"> <tbody> <tr style="border-bottom:1px solid gray…"
type textarea "x"
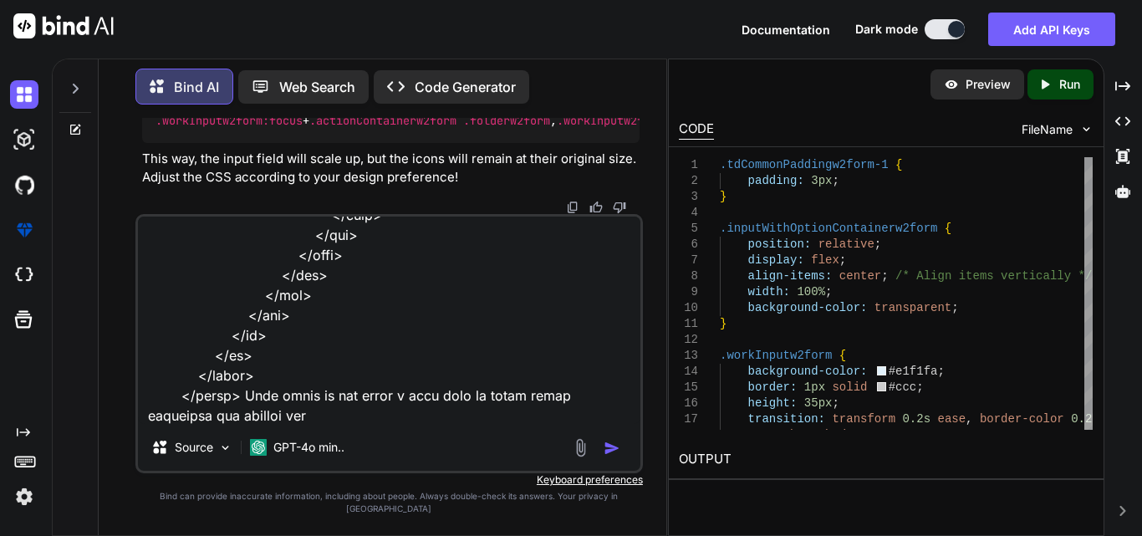
type textarea "<table class="formw2AS-table3"> <tbody> <tr style="border-bottom:1px solid gray…"
type textarea "x"
type textarea "<table class="formw2AS-table3"> <tbody> <tr style="border-bottom:1px solid gray…"
type textarea "x"
type textarea "<table class="formw2AS-table3"> <tbody> <tr style="border-bottom:1px solid gray…"
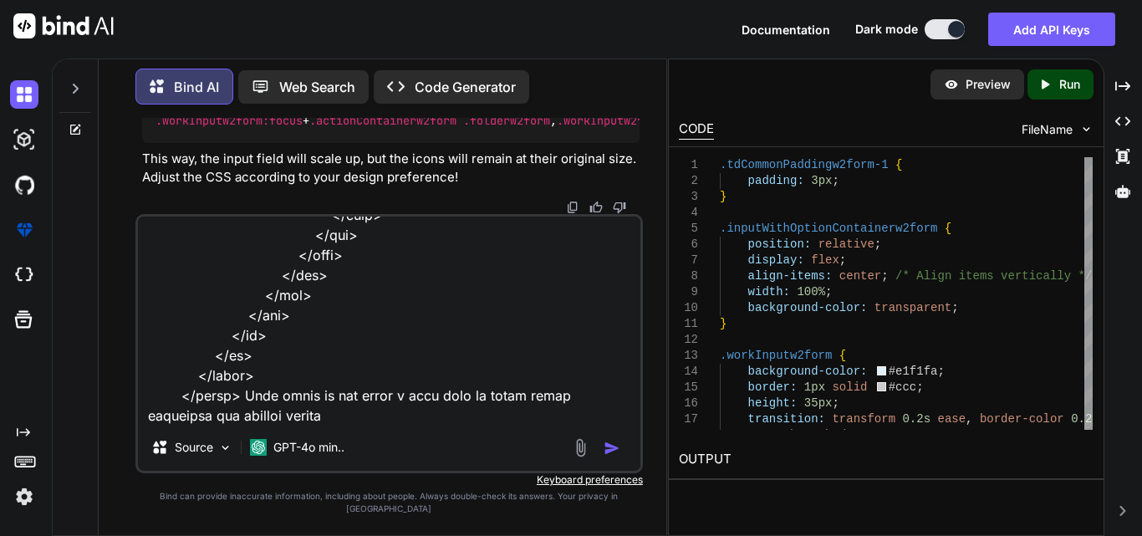
type textarea "x"
type textarea "<table class="formw2AS-table3"> <tbody> <tr style="border-bottom:1px solid gray…"
type textarea "x"
type textarea "<table class="formw2AS-table3"> <tbody> <tr style="border-bottom:1px solid gray…"
type textarea "x"
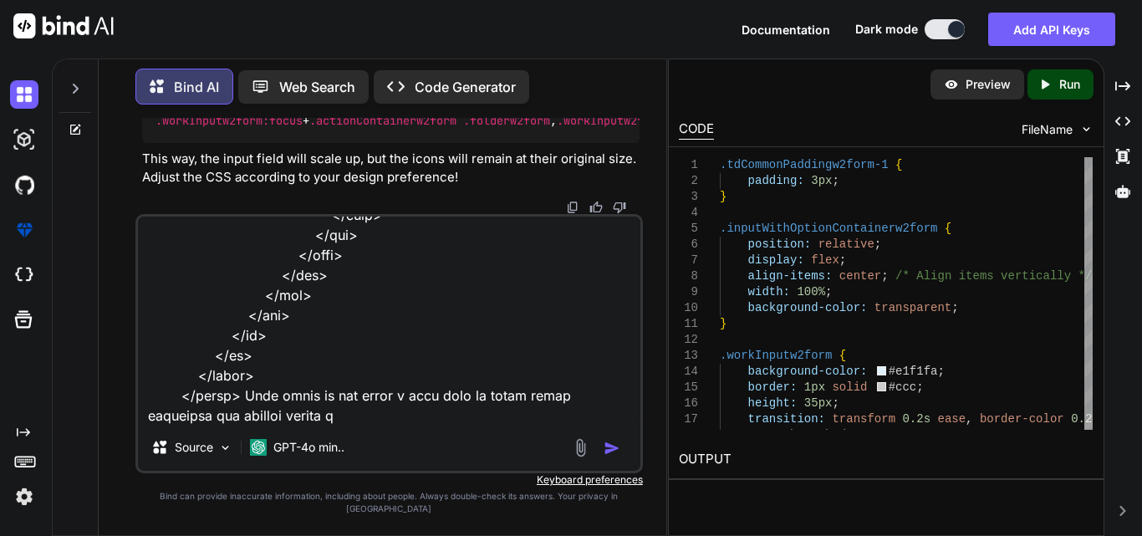
type textarea "<table class="formw2AS-table3"> <tbody> <tr style="border-bottom:1px solid gray…"
type textarea "x"
type textarea "<table class="formw2AS-table3"> <tbody> <tr style="border-bottom:1px solid gray…"
type textarea "x"
type textarea "<table class="formw2AS-table3"> <tbody> <tr style="border-bottom:1px solid gray…"
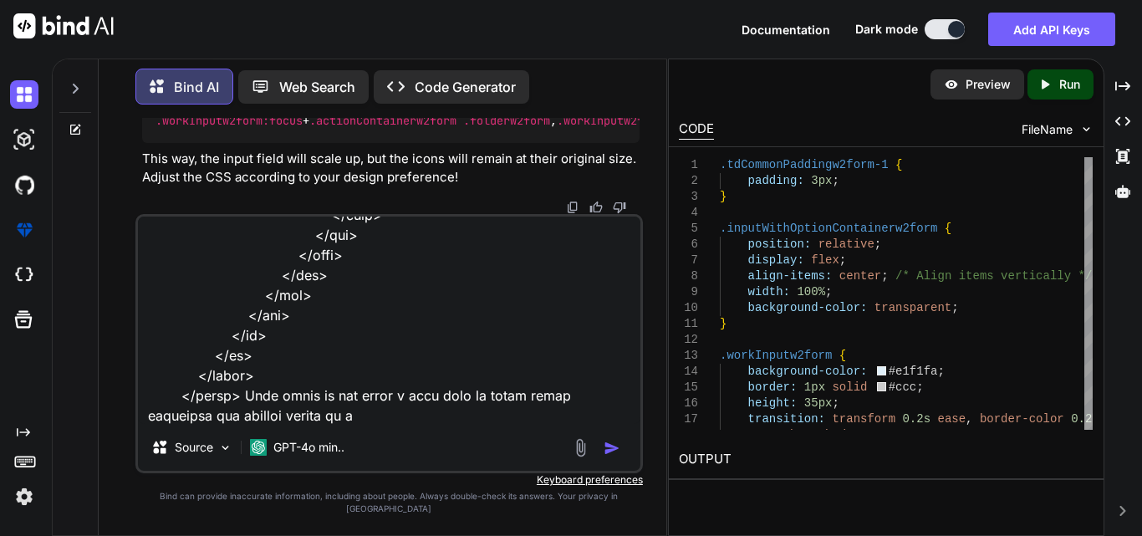
type textarea "x"
type textarea "<table class="formw2AS-table3"> <tbody> <tr style="border-bottom:1px solid gray…"
type textarea "x"
type textarea "<table class="formw2AS-table3"> <tbody> <tr style="border-bottom:1px solid gray…"
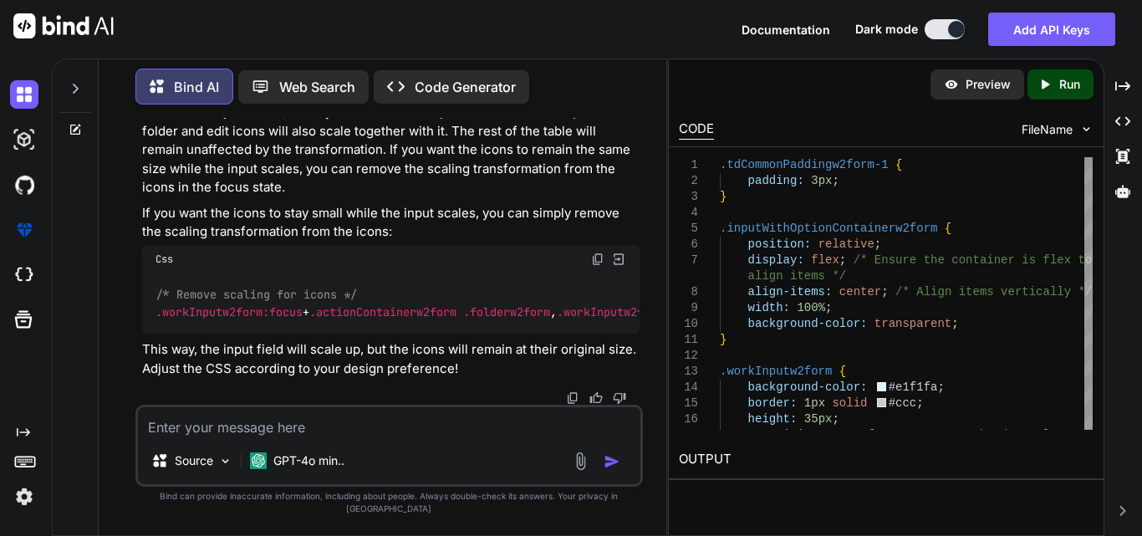
scroll to position [15173, 0]
drag, startPoint x: 395, startPoint y: 273, endPoint x: 172, endPoint y: 222, distance: 228.0
copy code "display : flex; /* Ensure the container is flex to align items */ align-items :…"
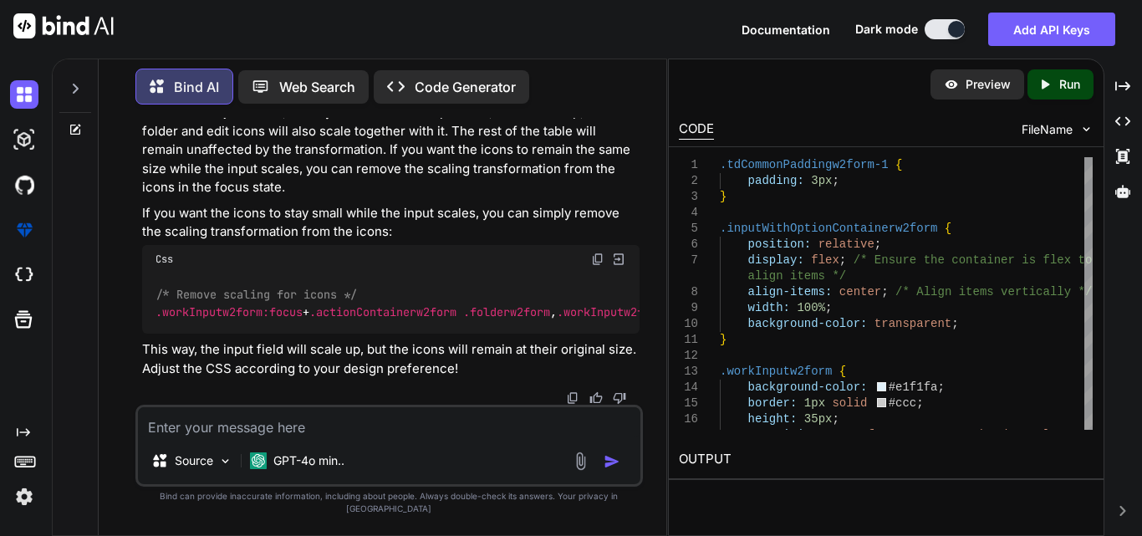
drag, startPoint x: 176, startPoint y: 227, endPoint x: 529, endPoint y: 225, distance: 352.8
copy code "transition : transform 0.2s ease, border-color 0.2s ease, box-shadow 0.2s ease;"
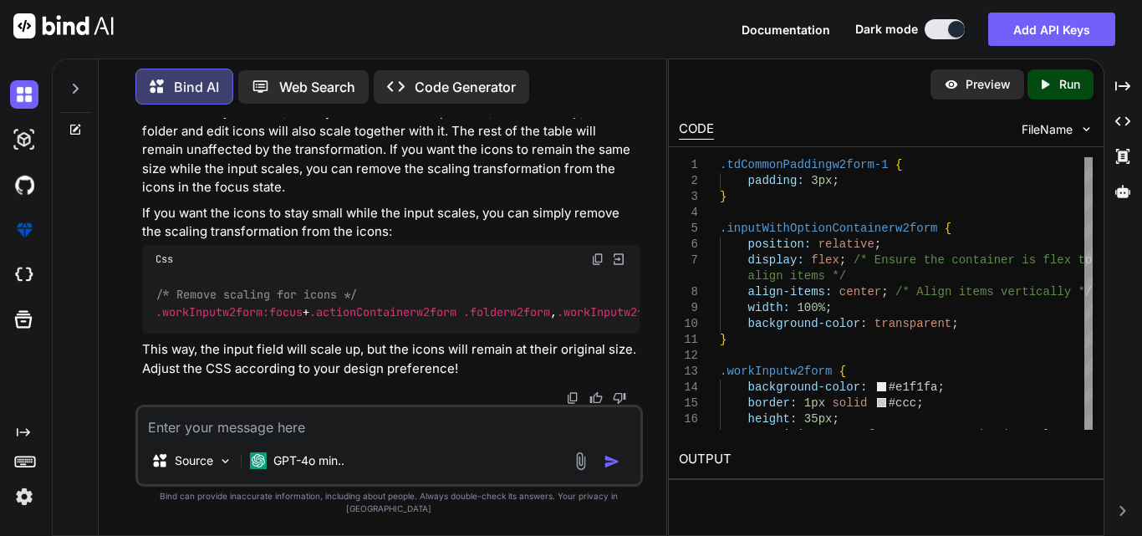
drag, startPoint x: 343, startPoint y: 294, endPoint x: 180, endPoint y: 276, distance: 164.1
copy code "flex : 1 ; /* Allow the input to take available space */ box-sizing : border-bo…"
drag, startPoint x: 397, startPoint y: 234, endPoint x: 177, endPoint y: 181, distance: 226.3
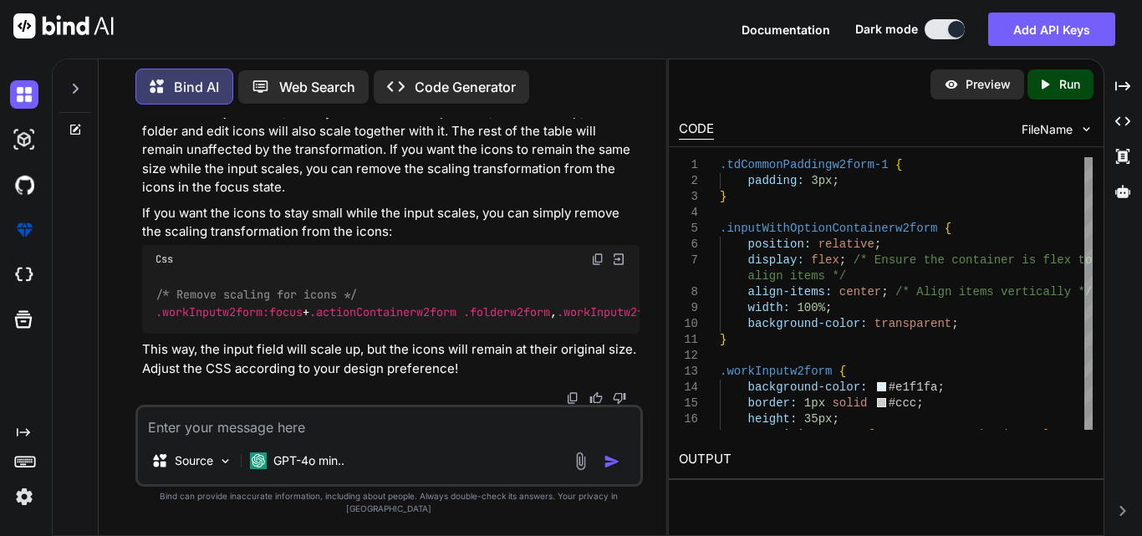
copy code "right : 10px ; /* Adjust as needed */ top : 50% ; /* Center vertically */ trans…"
click at [281, 437] on textarea at bounding box center [389, 422] width 502 height 30
paste textarea "<table class="formw2AS-table3"> <tbody> <tr style="border-bottom:1px solid gray…"
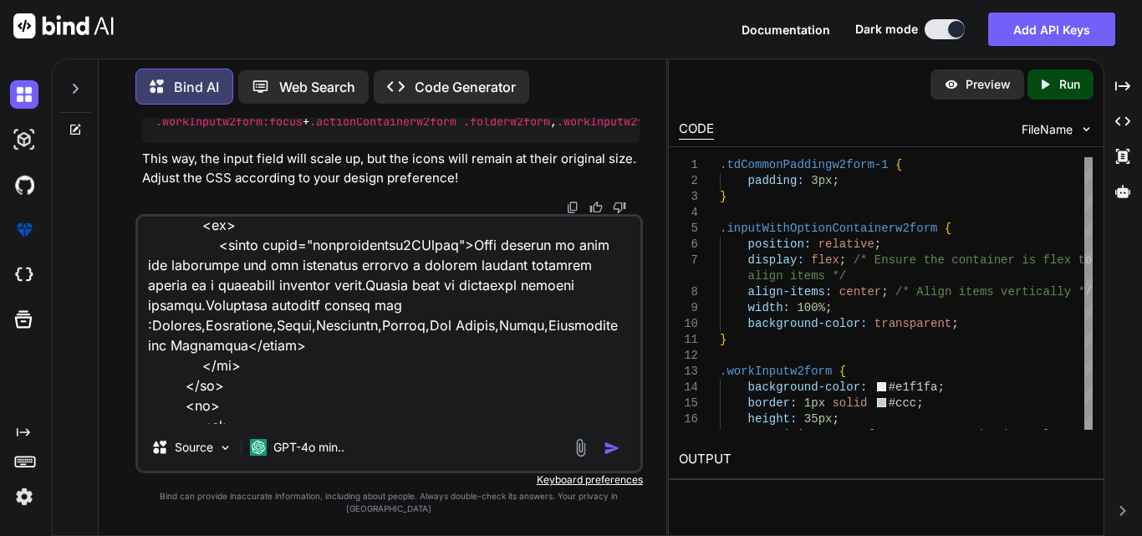
scroll to position [209, 0]
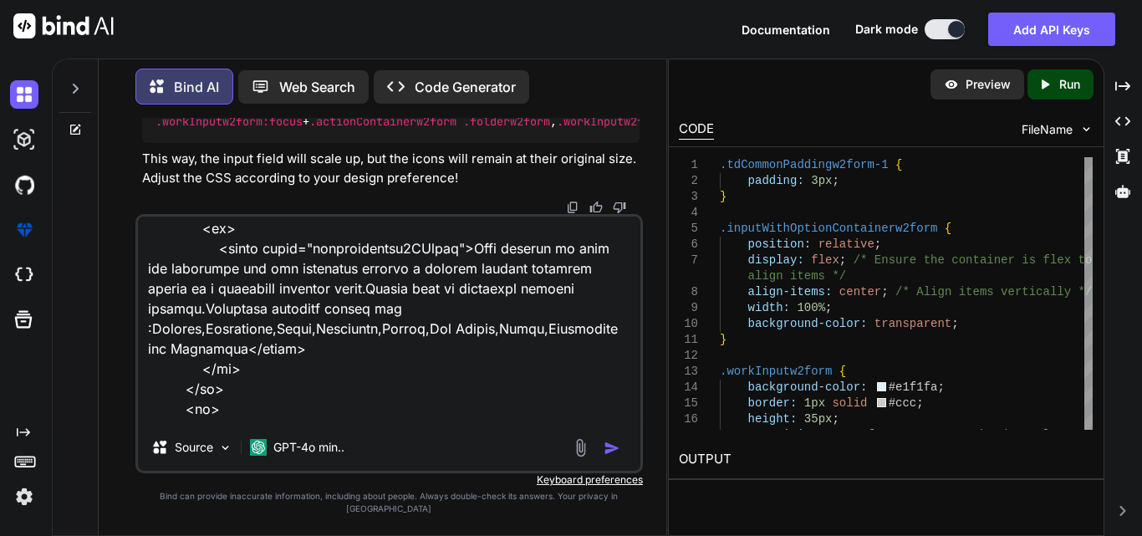
drag, startPoint x: 461, startPoint y: 251, endPoint x: 611, endPoint y: 356, distance: 183.7
click at [611, 356] on textarea at bounding box center [389, 320] width 502 height 207
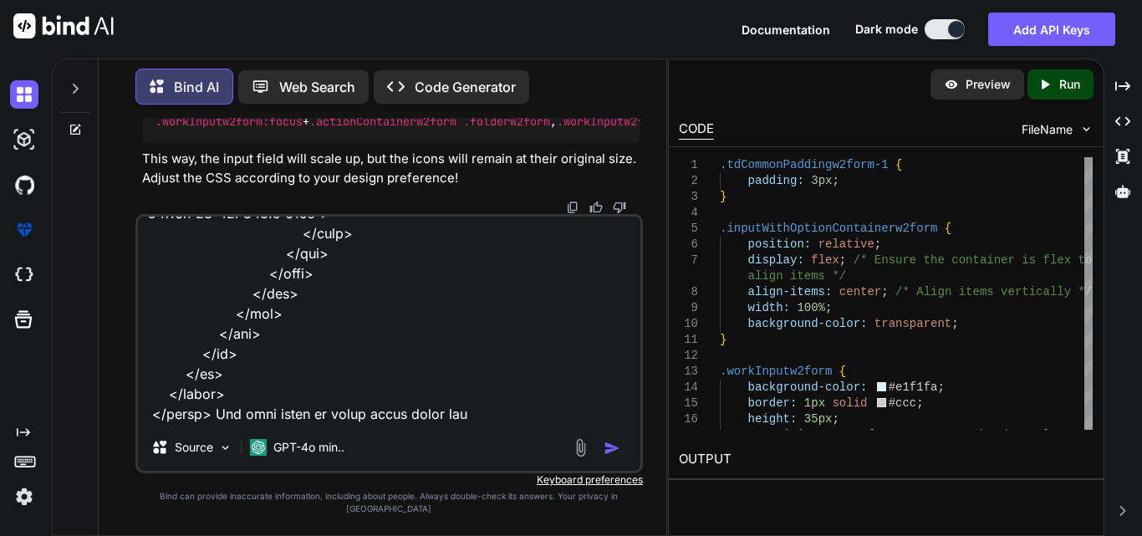
scroll to position [1047, 0]
click at [493, 424] on textarea at bounding box center [389, 320] width 502 height 207
paste textarea "This section is used for taxpayers who are currently filling a married filling …"
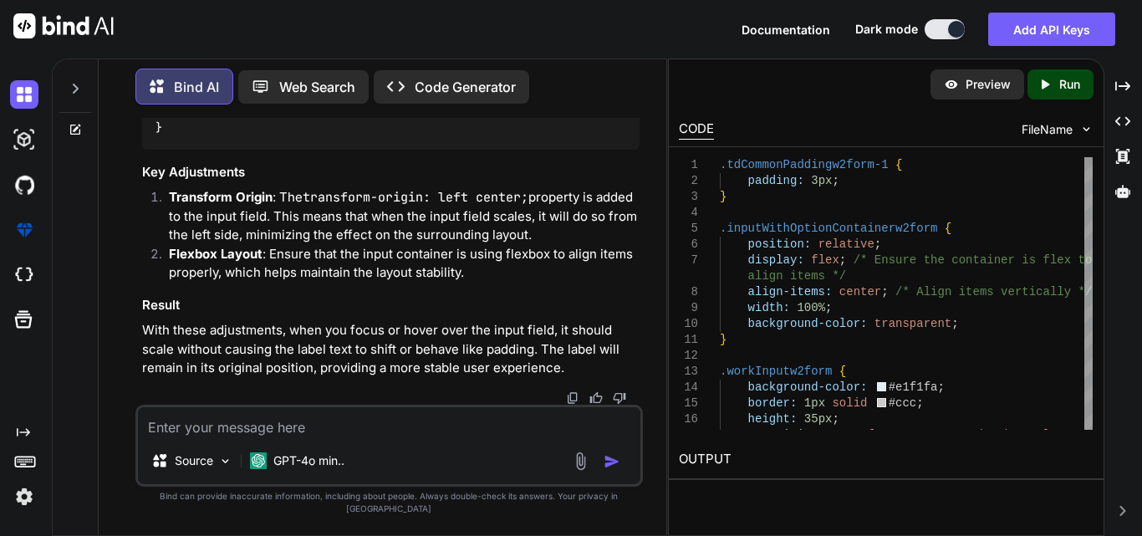
scroll to position [18237, 0]
drag, startPoint x: 170, startPoint y: 345, endPoint x: 135, endPoint y: 174, distance: 174.8
click at [135, 174] on div "You Bind AI To achieve the effect where only the input field transforms when fo…" at bounding box center [388, 326] width 507 height 417
copy code ".workInputw2form { background-color : #e1f1fa ; border : 1px solid #ccc ; heigh…"
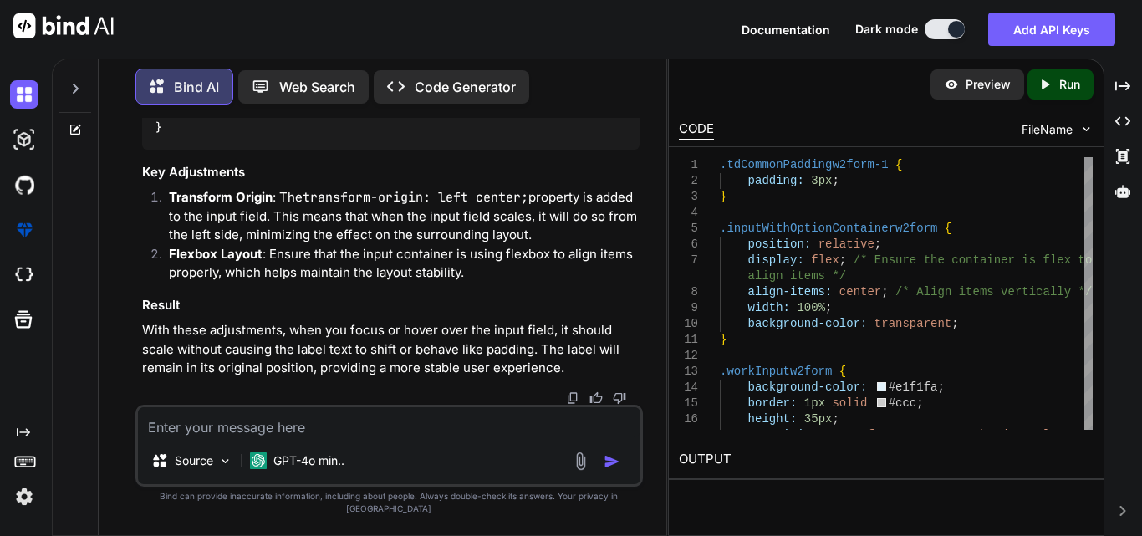
copy code ".workInputw2form {"
drag, startPoint x: 164, startPoint y: 344, endPoint x: 135, endPoint y: 173, distance: 173.7
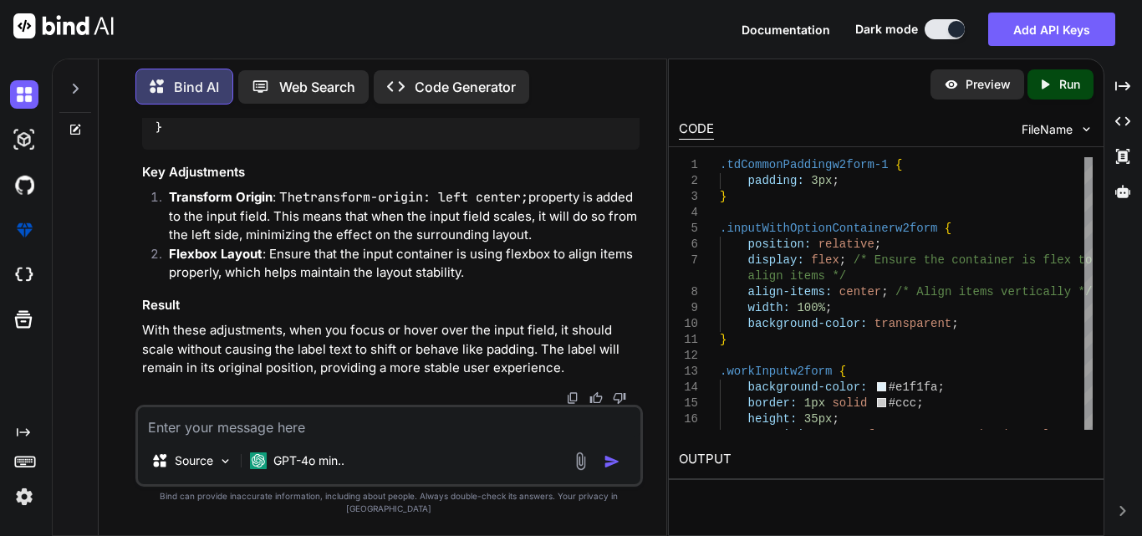
click at [135, 173] on div "You Bind AI To achieve the effect where only the input field transforms when fo…" at bounding box center [388, 326] width 507 height 417
copy code ".workInputw2form { background-color : #e1f1fa ; border : 1px solid #ccc ; heigh…"
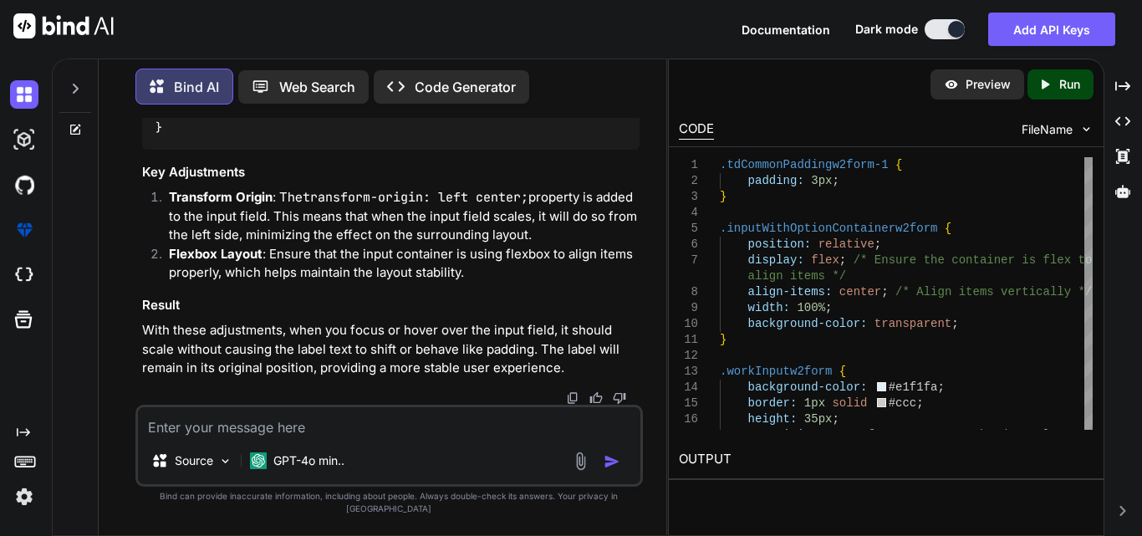
copy code "actionContainerw2form"
drag, startPoint x: 148, startPoint y: 266, endPoint x: 140, endPoint y: 123, distance: 143.2
click at [140, 123] on div "You Bind AI To achieve the effect where only the input field transforms when fo…" at bounding box center [391, 261] width 504 height 287
copy code ".actionContainerw2form { display : none; align-items : center; justify-content …"
click at [304, 436] on textarea at bounding box center [389, 422] width 502 height 30
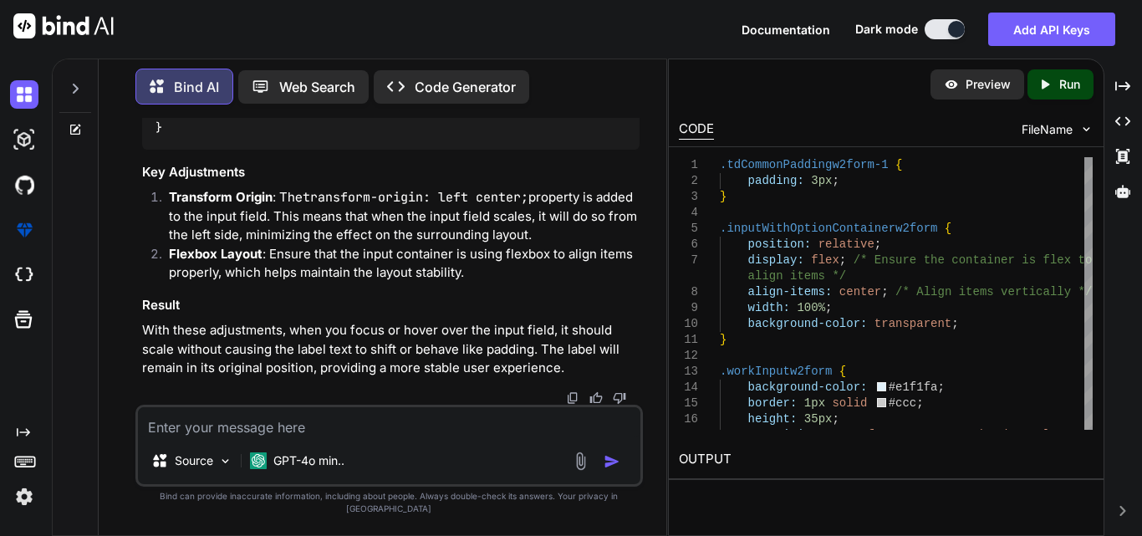
paste textarea "<tr> <td> <label class="fontmaintainw2ASform">This section is used for taxpayer…"
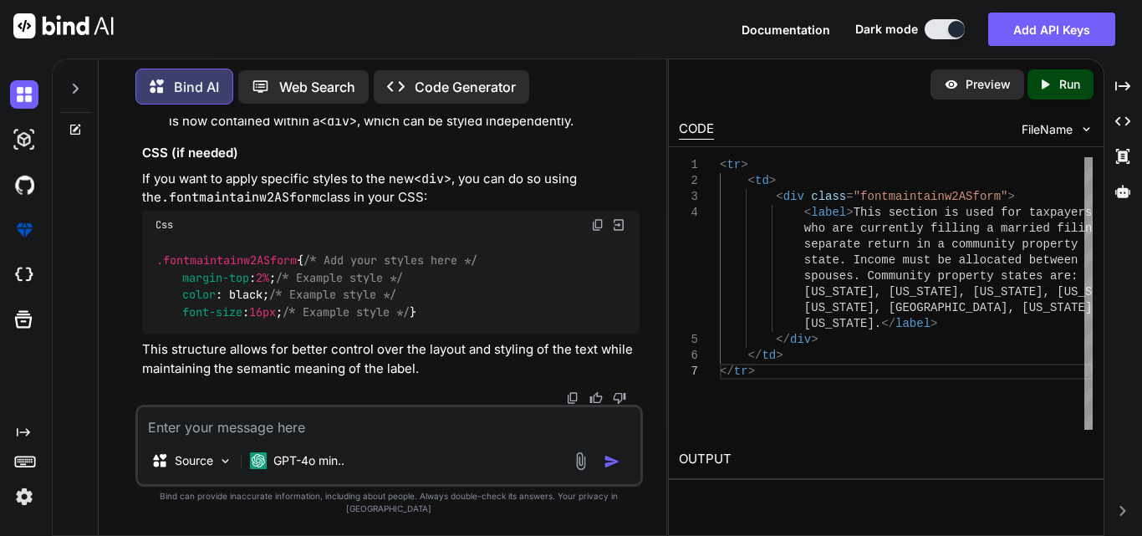
scroll to position [19744, 0]
drag, startPoint x: 190, startPoint y: 233, endPoint x: 152, endPoint y: 127, distance: 112.6
click at [152, 127] on div "You Bind AI To achieve the effect where only the input field transforms when fo…" at bounding box center [391, 261] width 504 height 287
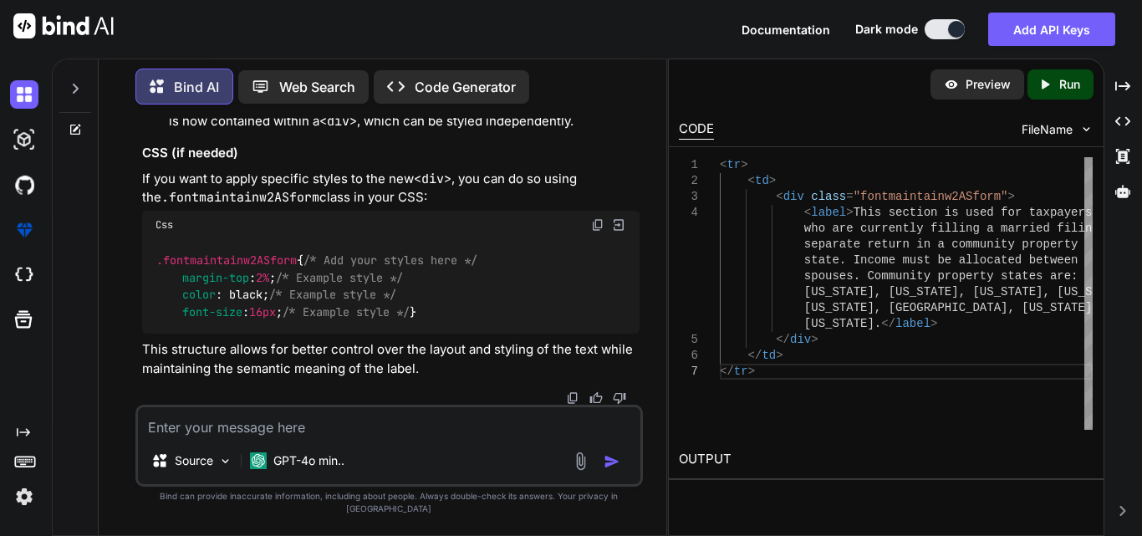
drag, startPoint x: 153, startPoint y: 291, endPoint x: 192, endPoint y: 397, distance: 113.2
copy code "< tr > < td > < div class = "fontmaintainw2ASform" > < label > This section is …"
click at [236, 437] on textarea at bounding box center [389, 422] width 502 height 30
paste textarea "<tr style="border-bottom:1px solid gray;"> <td style="text-align: center;"> <la…"
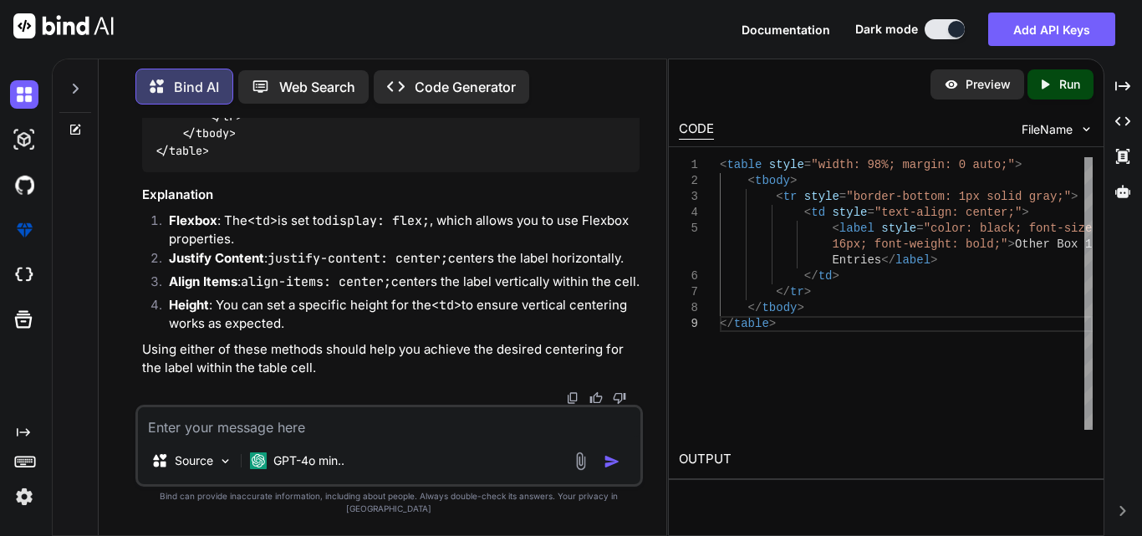
scroll to position [20835, 0]
drag, startPoint x: 222, startPoint y: 302, endPoint x: 145, endPoint y: 164, distance: 157.9
drag, startPoint x: 153, startPoint y: 161, endPoint x: 255, endPoint y: 263, distance: 144.8
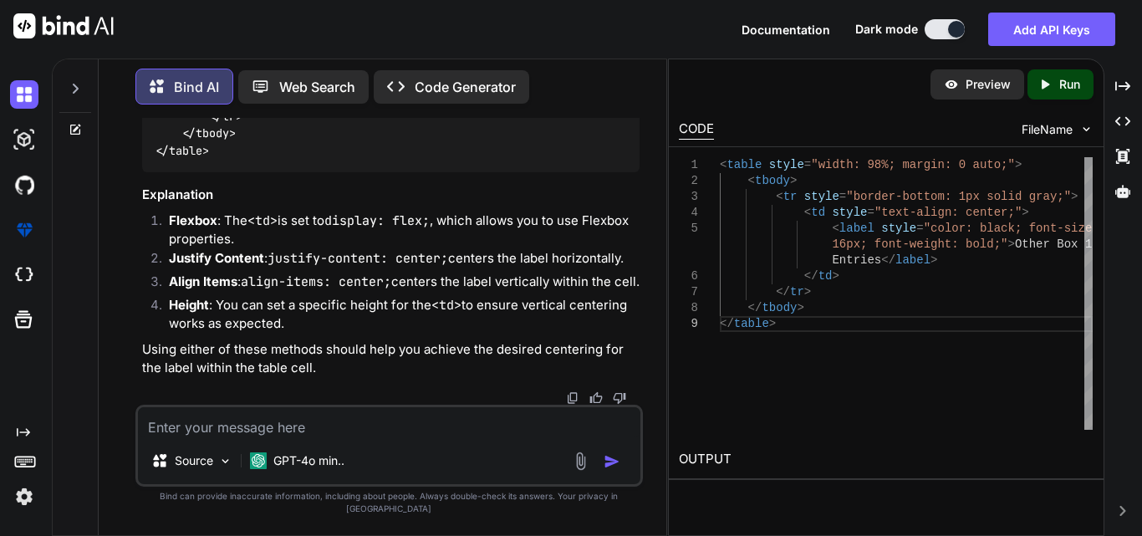
drag, startPoint x: 441, startPoint y: 163, endPoint x: 206, endPoint y: 166, distance: 235.8
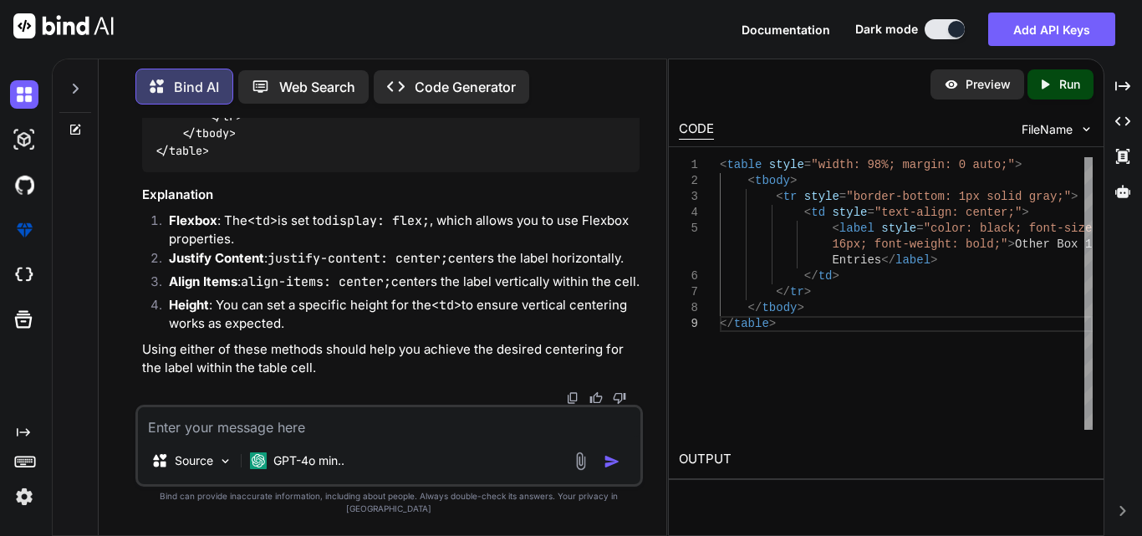
click at [285, 437] on textarea at bounding box center [389, 422] width 502 height 30
paste textarea "<label style="color: black; font-size: 16px;">555-55-5555</label>"
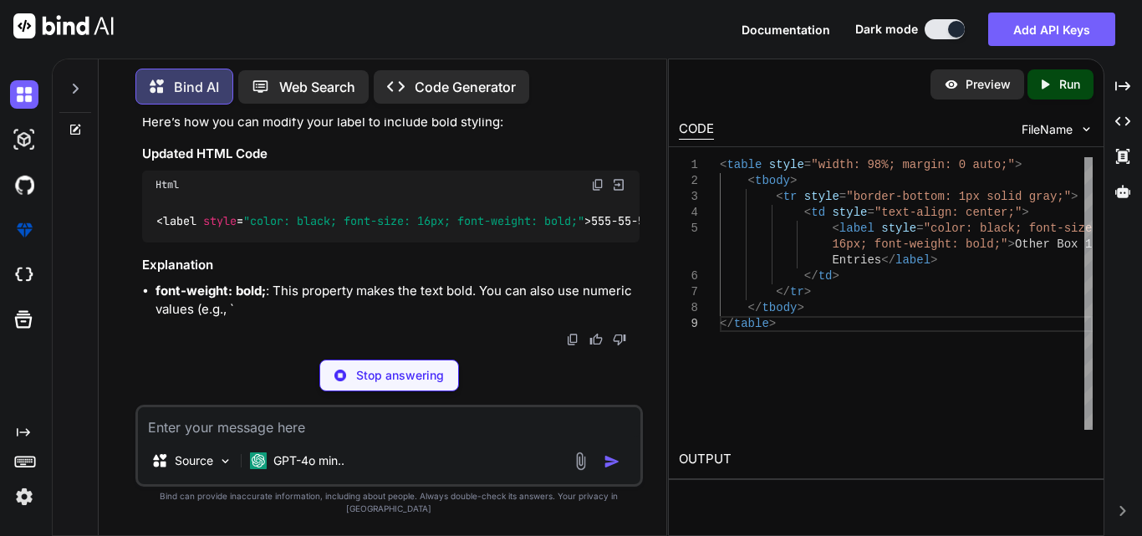
scroll to position [21832, 0]
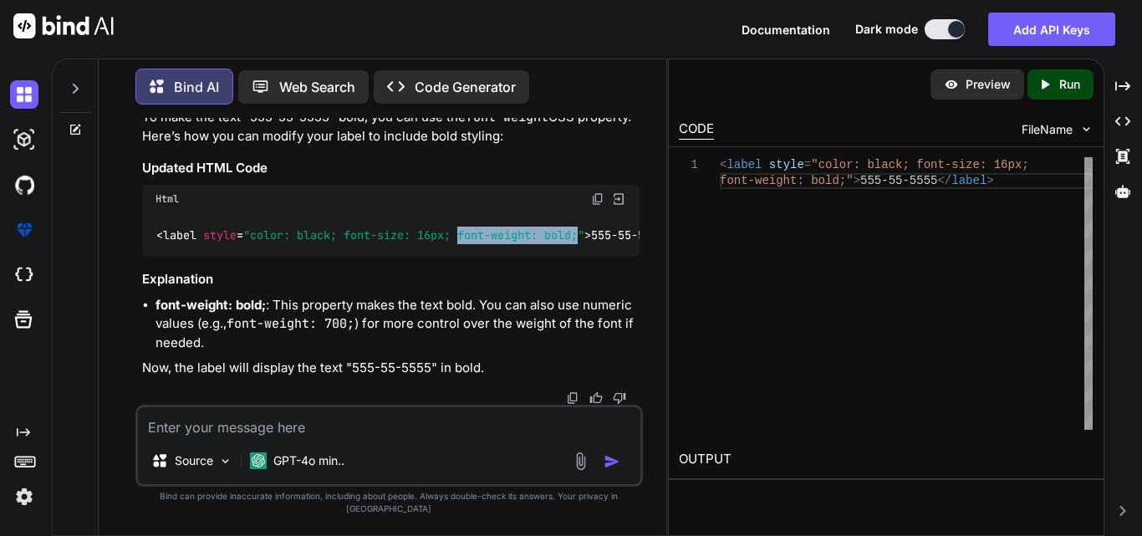
drag, startPoint x: 584, startPoint y: 298, endPoint x: 464, endPoint y: 300, distance: 119.6
click at [464, 242] on span ""color: black; font-size: 16px; font-weight: bold;"" at bounding box center [413, 234] width 341 height 15
click at [239, 437] on textarea at bounding box center [389, 422] width 502 height 30
paste textarea ".workInputw2form:focus ~ .actionContainerw2form .folderw2form, .workInputw2form…"
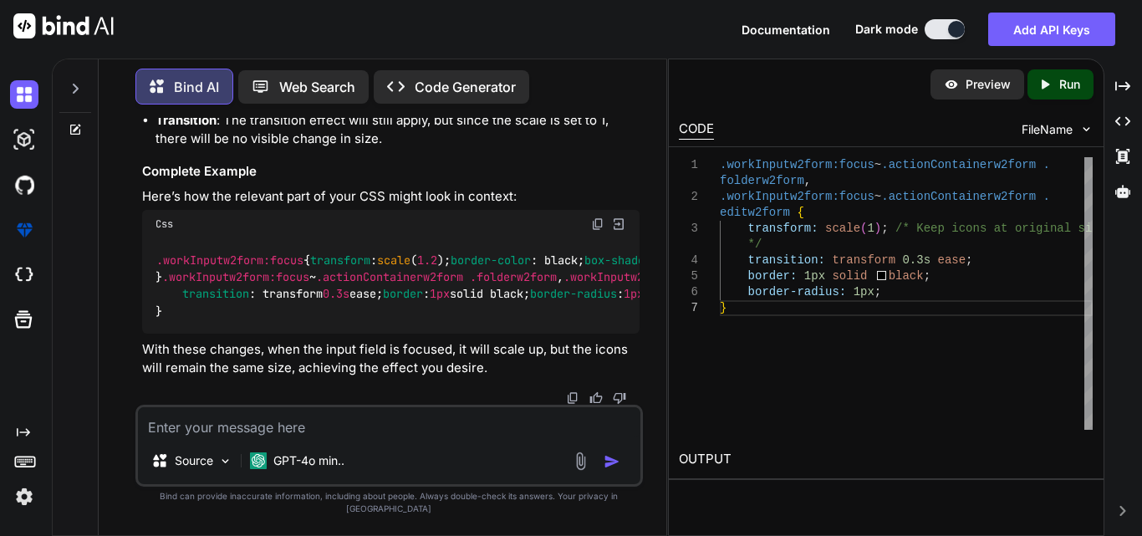
scroll to position [22382, 0]
drag, startPoint x: 177, startPoint y: 363, endPoint x: 137, endPoint y: 259, distance: 111.2
click at [137, 259] on div "You Bind AI To achieve the effect where only the input field transforms when fo…" at bounding box center [388, 326] width 507 height 417
